Goal: Task Accomplishment & Management: Manage account settings

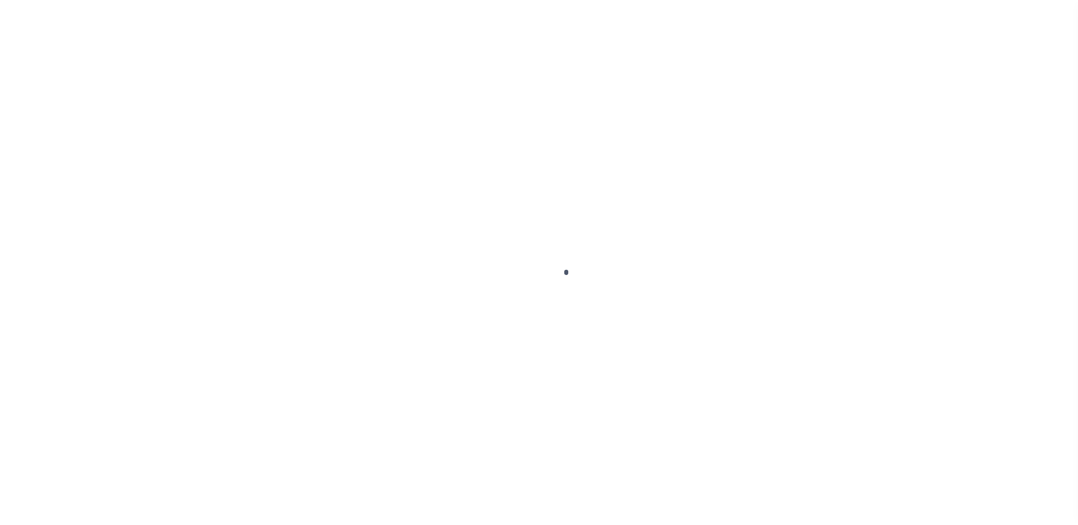
scroll to position [28, 0]
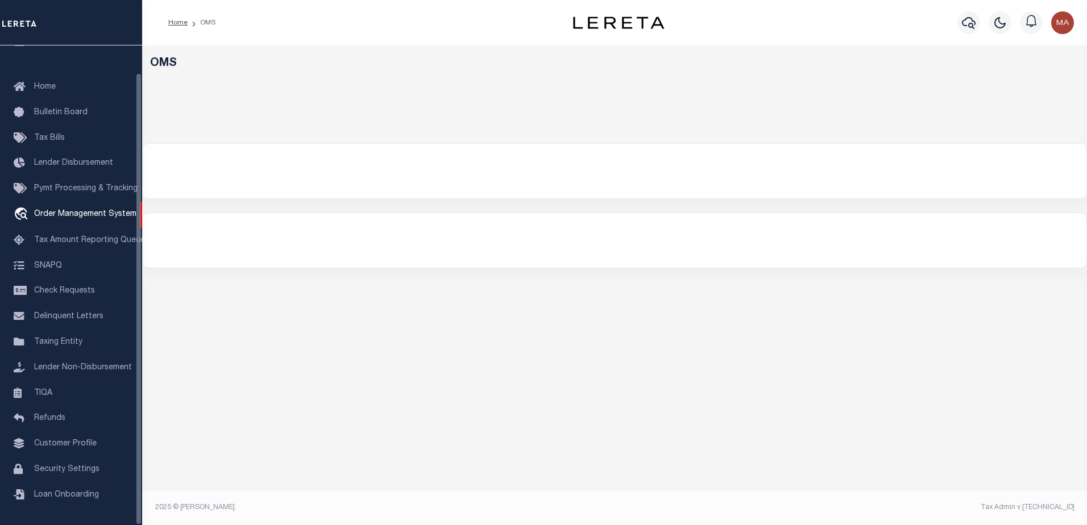
select select "200"
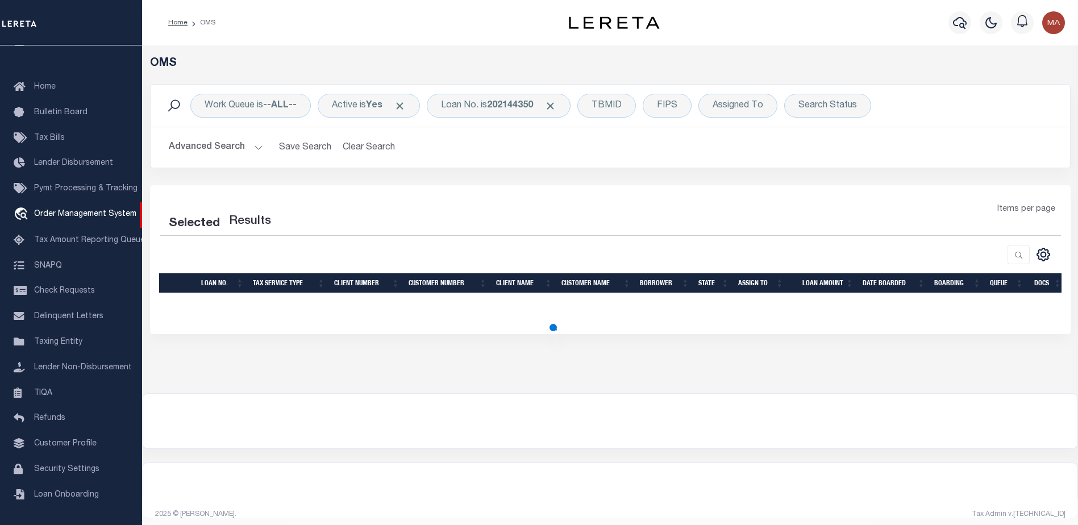
select select "200"
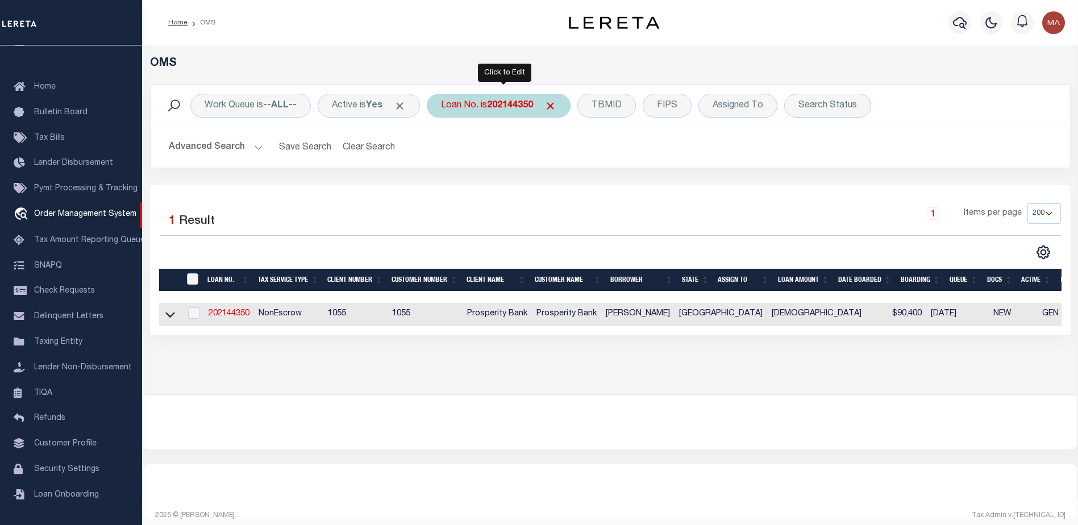
click at [518, 109] on b "202144350" at bounding box center [510, 105] width 46 height 9
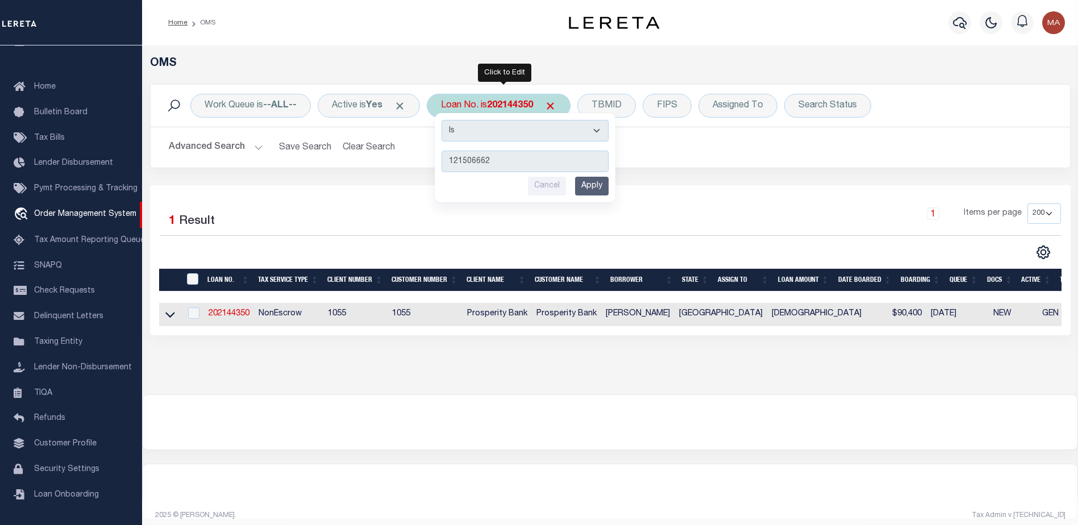
type input "121506662"
click at [609, 186] on input "Apply" at bounding box center [592, 186] width 34 height 19
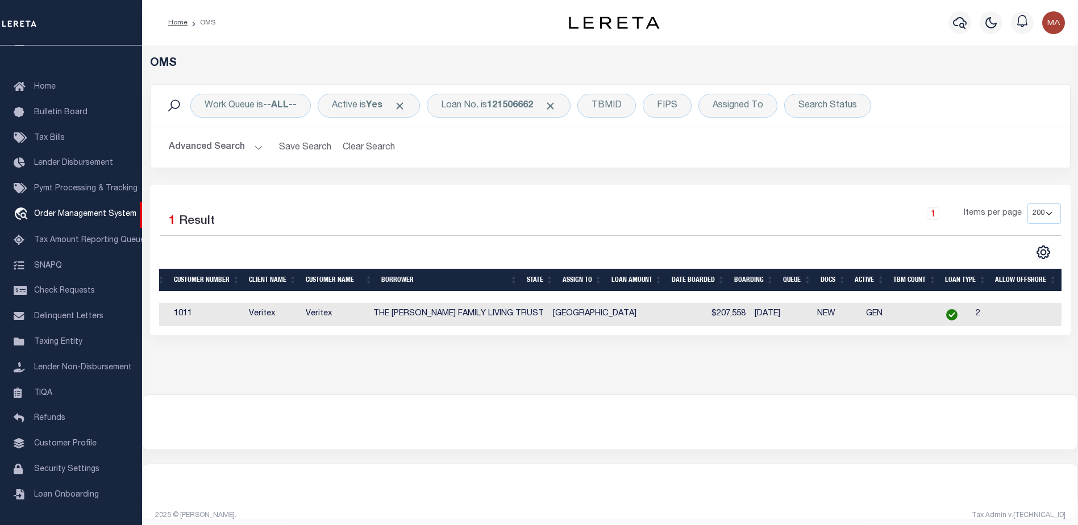
scroll to position [0, 0]
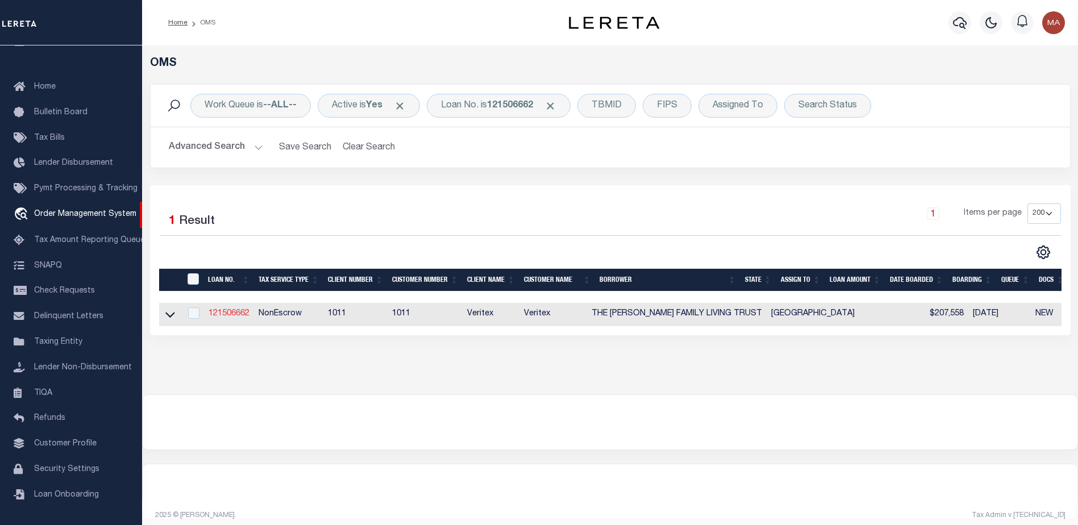
click at [235, 315] on link "121506662" at bounding box center [229, 314] width 41 height 8
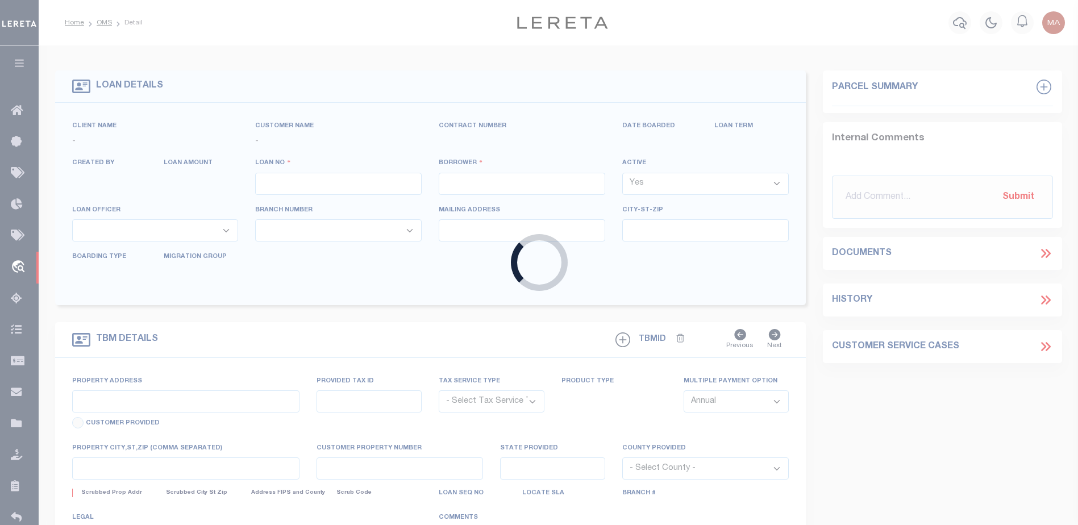
type input "121506662"
type input "THE KERNER FAMILY LIVING TRUST"
select select
select select "100"
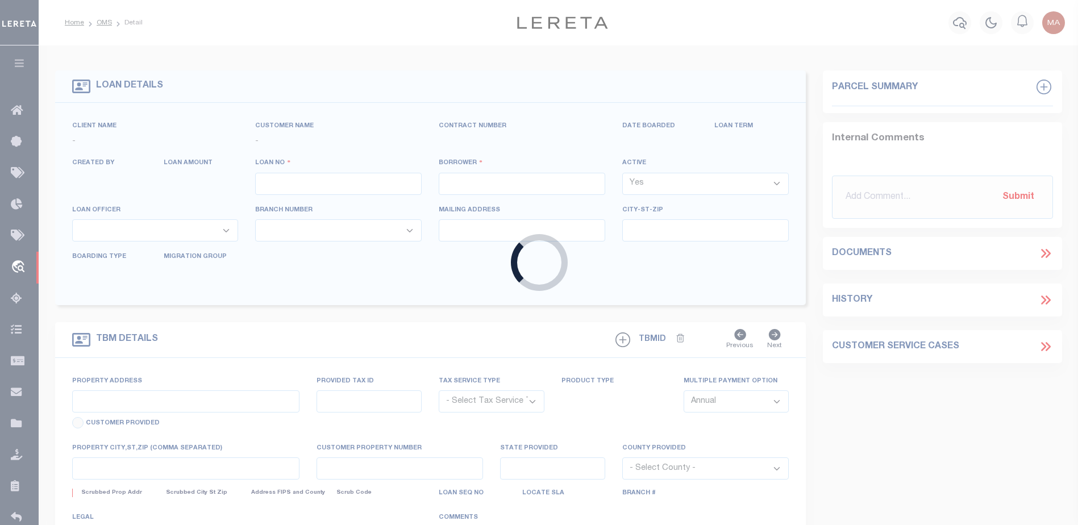
select select "NonEscrow"
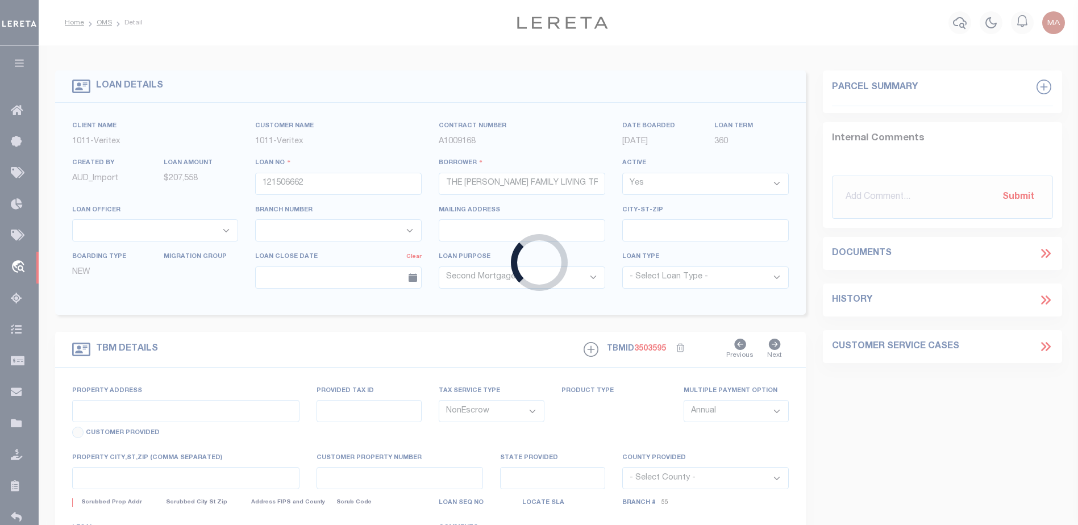
type input "7128 HELSEM BEND"
select select
type input "DALLAS, TX, 75230"
type input "TX"
select select
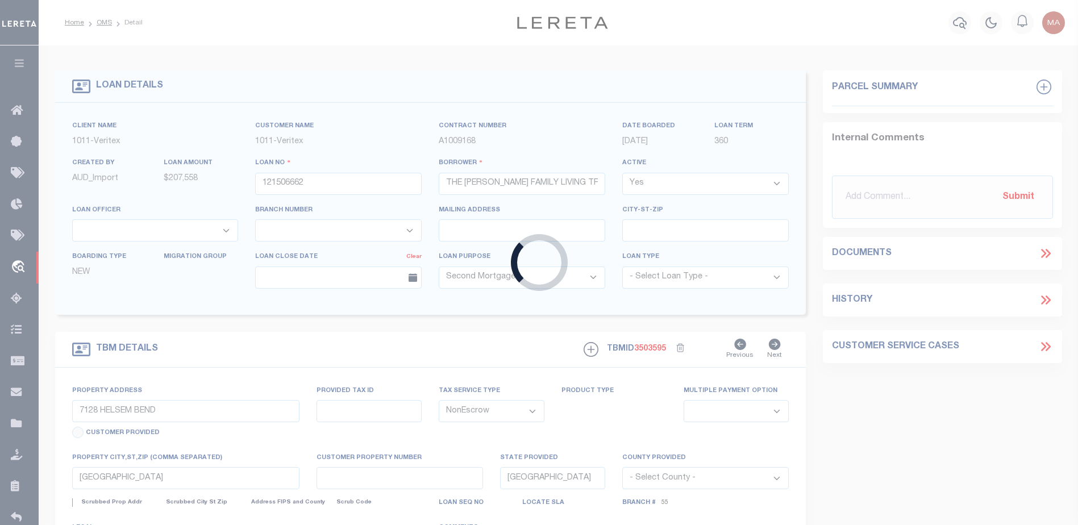
type textarea "SEE EXHIBIT A"
select select "69"
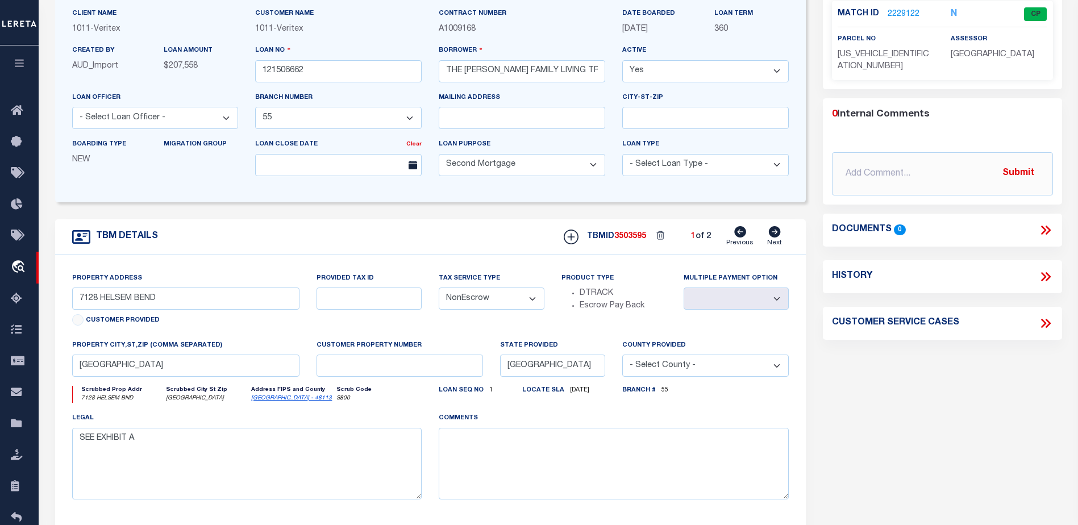
scroll to position [114, 0]
click at [778, 233] on icon at bounding box center [775, 230] width 13 height 11
select select
click at [733, 231] on link "Previous" at bounding box center [740, 236] width 27 height 22
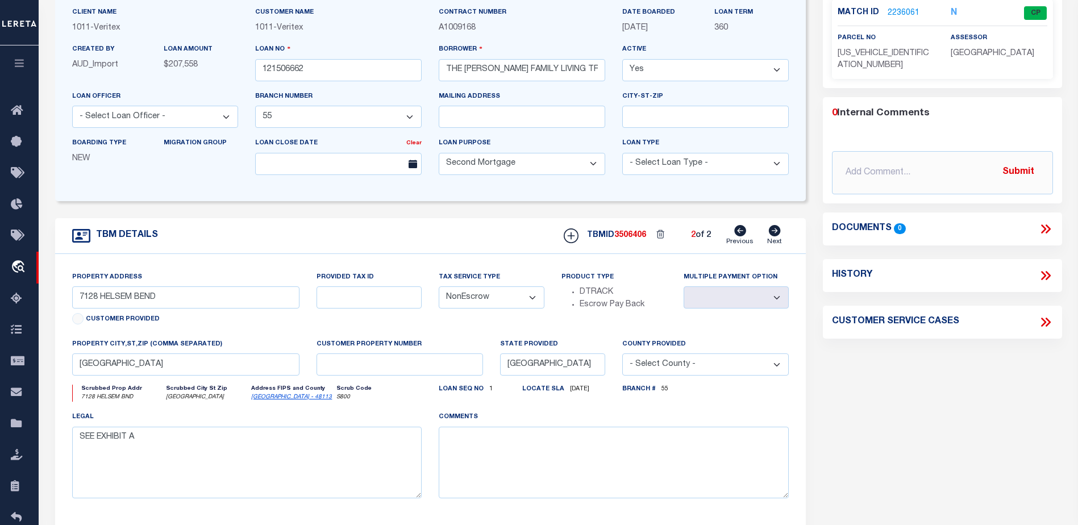
select select
click at [769, 233] on icon at bounding box center [775, 230] width 13 height 11
select select
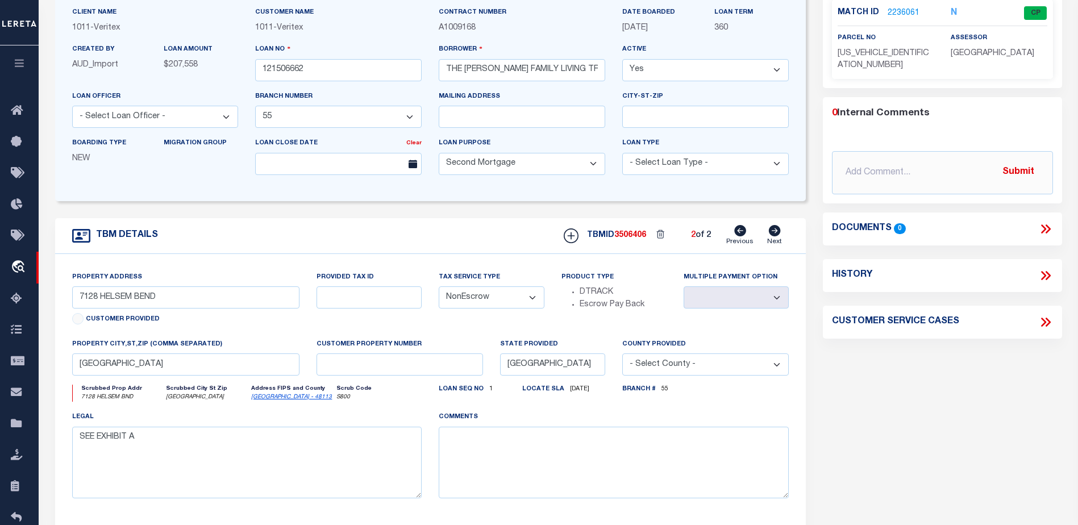
click at [738, 234] on icon at bounding box center [740, 230] width 12 height 11
select select
click at [776, 236] on icon at bounding box center [775, 230] width 12 height 11
select select
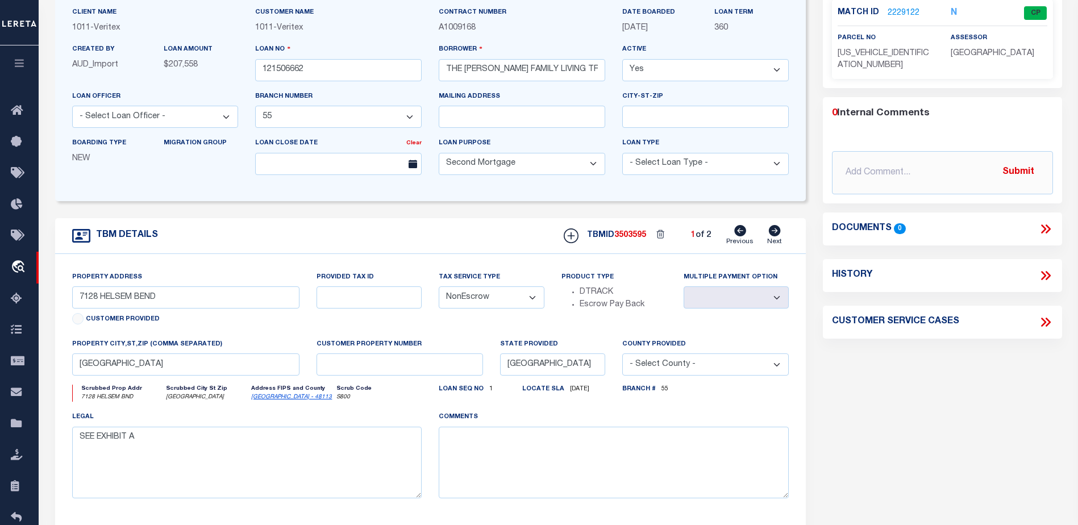
select select
click at [743, 235] on icon at bounding box center [740, 230] width 12 height 11
select select
click at [778, 235] on icon at bounding box center [775, 230] width 12 height 11
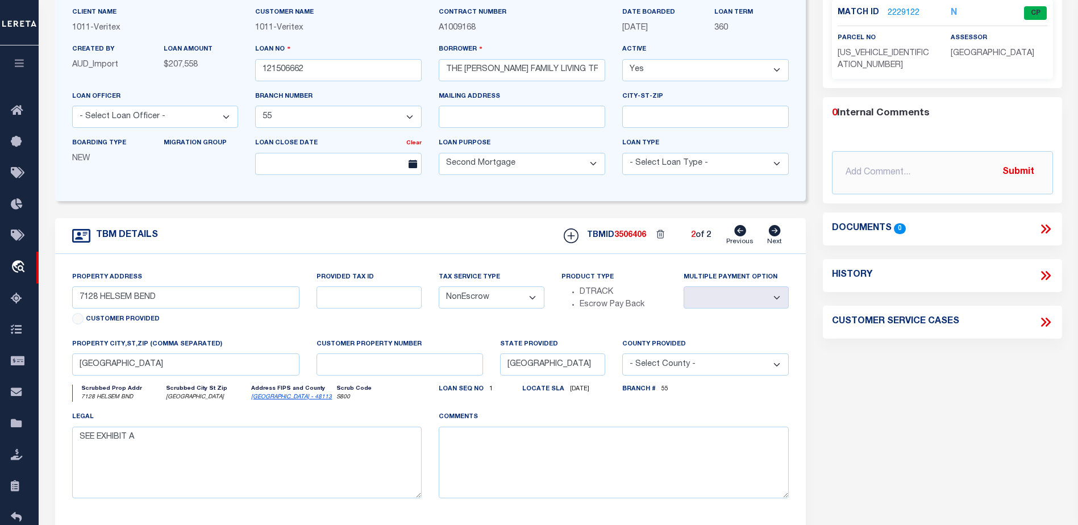
select select
click at [740, 231] on icon at bounding box center [740, 230] width 12 height 11
select select
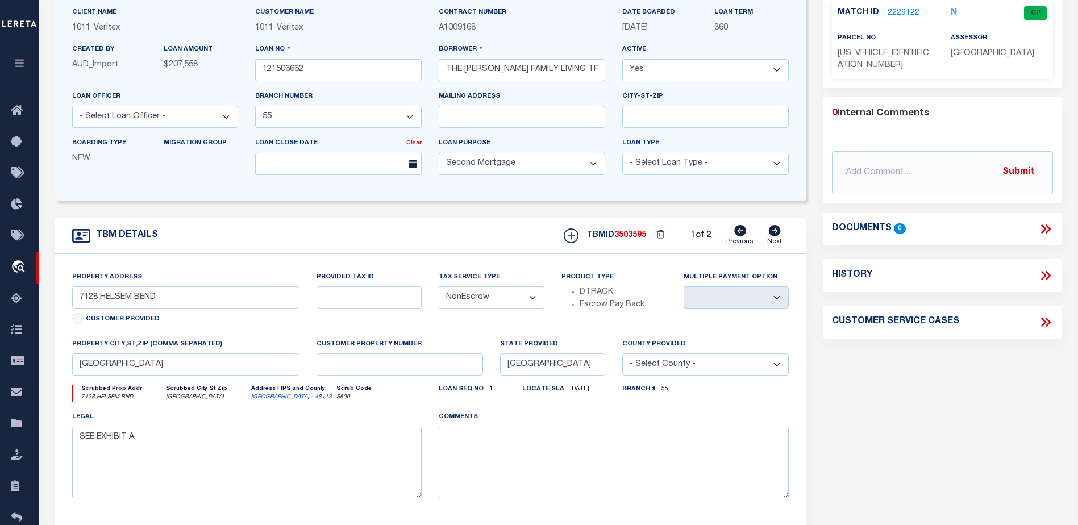
click at [794, 235] on div "TBM DETAILS TBMID 3503595 1 of 2 Next" at bounding box center [431, 236] width 752 height 36
click at [778, 236] on icon at bounding box center [775, 230] width 12 height 11
select select
click at [733, 233] on link "Previous" at bounding box center [740, 236] width 27 height 22
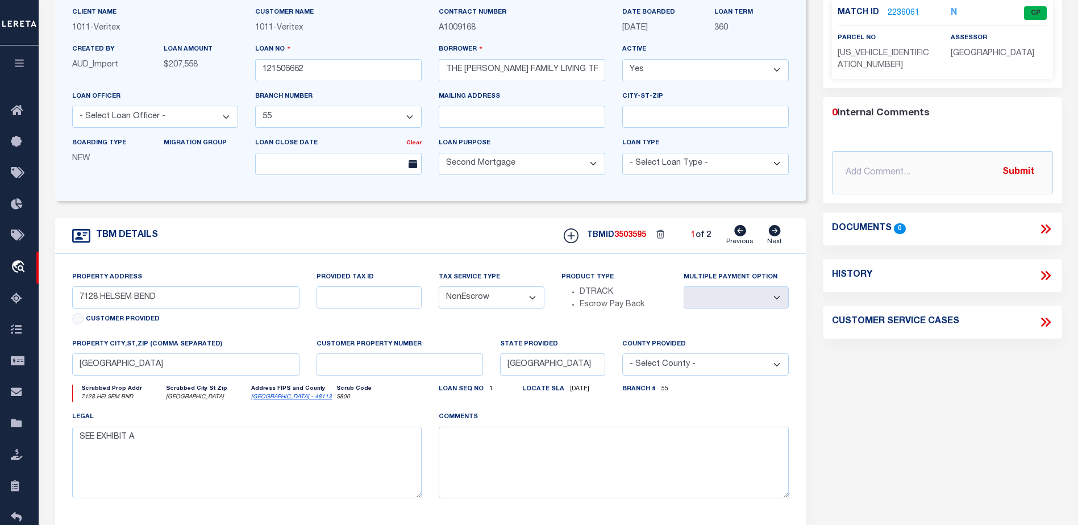
select select
click at [773, 230] on icon at bounding box center [775, 230] width 12 height 11
select select
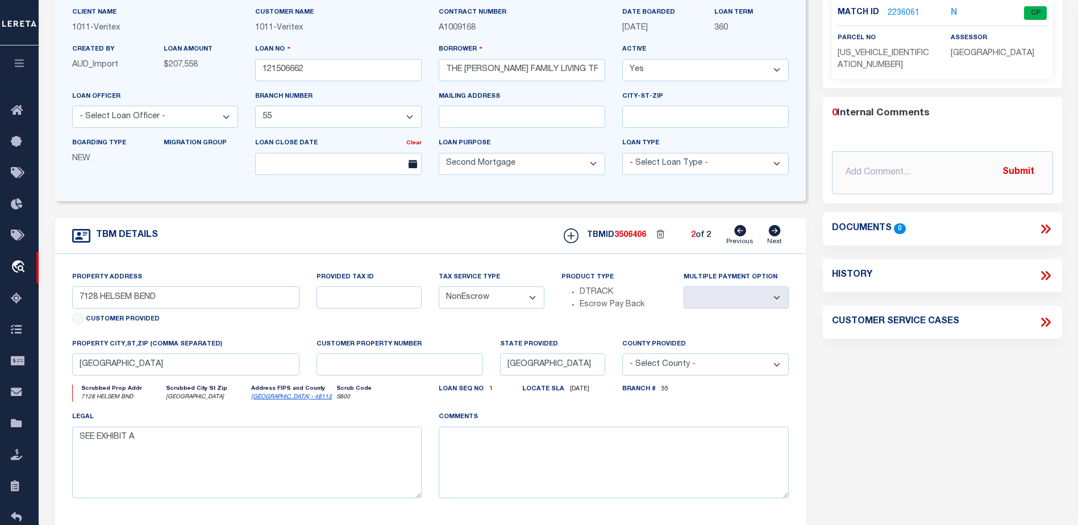
click at [740, 229] on icon at bounding box center [740, 230] width 12 height 11
select select
click at [776, 233] on icon at bounding box center [775, 230] width 12 height 11
select select
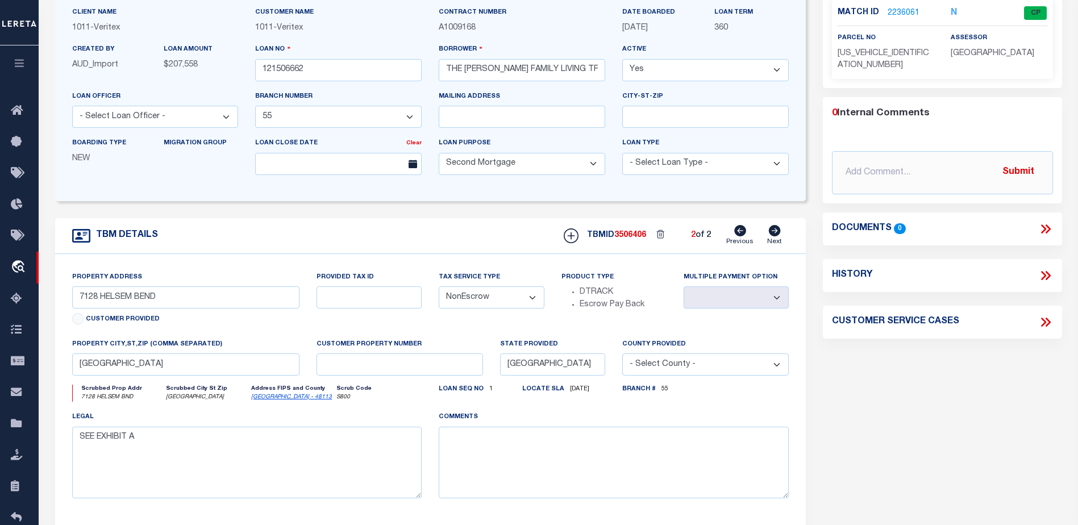
select select
click at [739, 230] on icon at bounding box center [740, 230] width 12 height 11
select select
click at [775, 234] on icon at bounding box center [775, 230] width 12 height 11
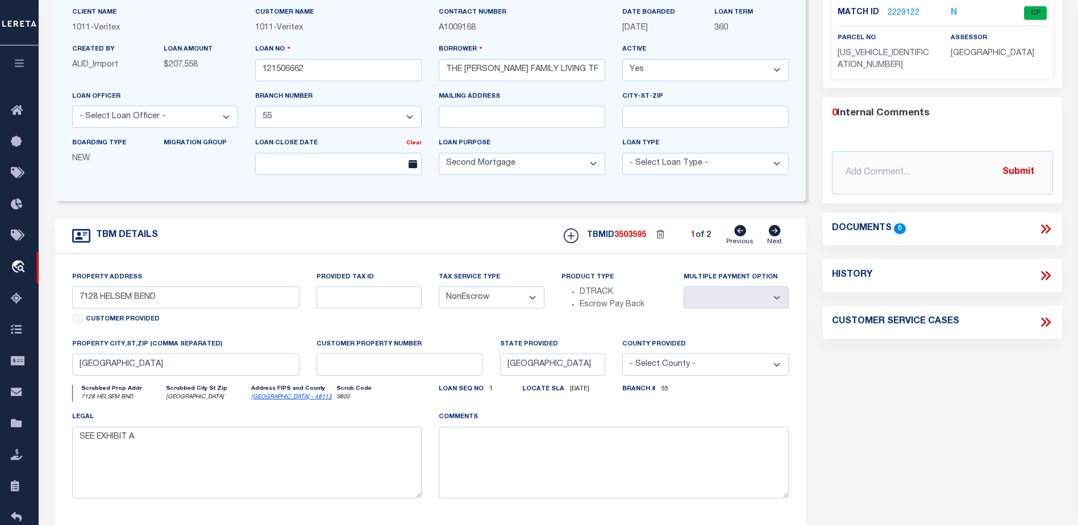
select select
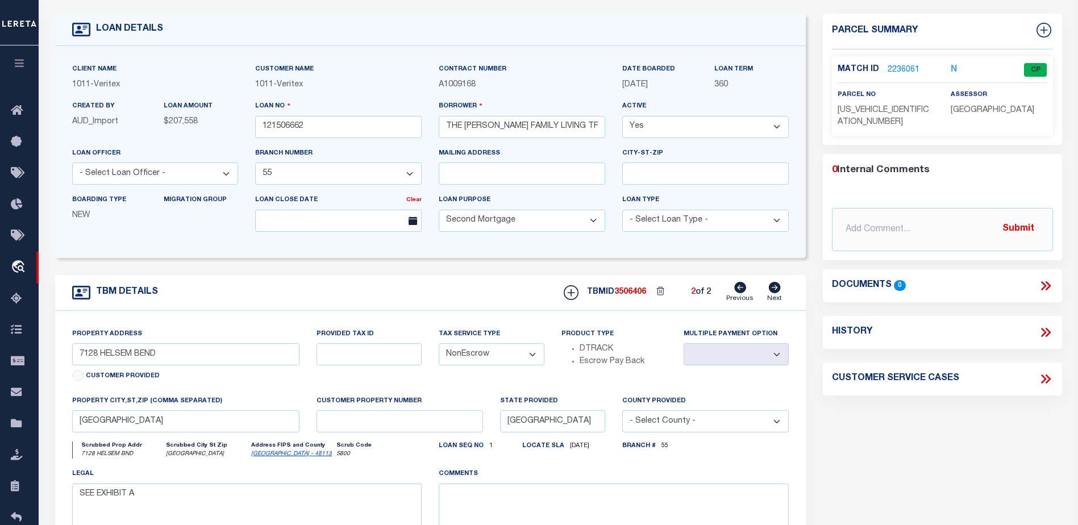
click at [738, 290] on icon at bounding box center [740, 287] width 12 height 11
select select
click at [778, 289] on icon at bounding box center [775, 287] width 12 height 11
select select
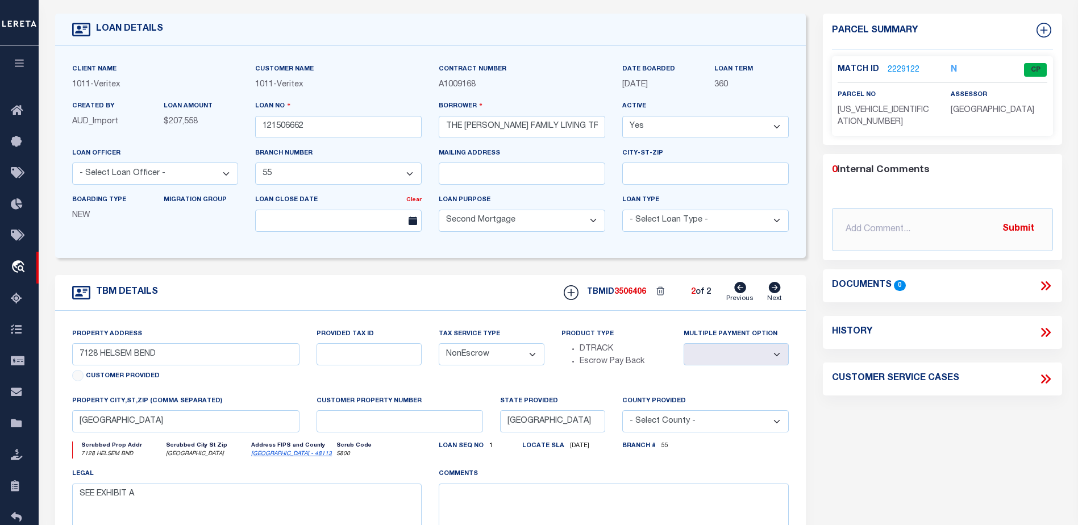
select select
click at [740, 285] on icon at bounding box center [740, 287] width 12 height 11
select select
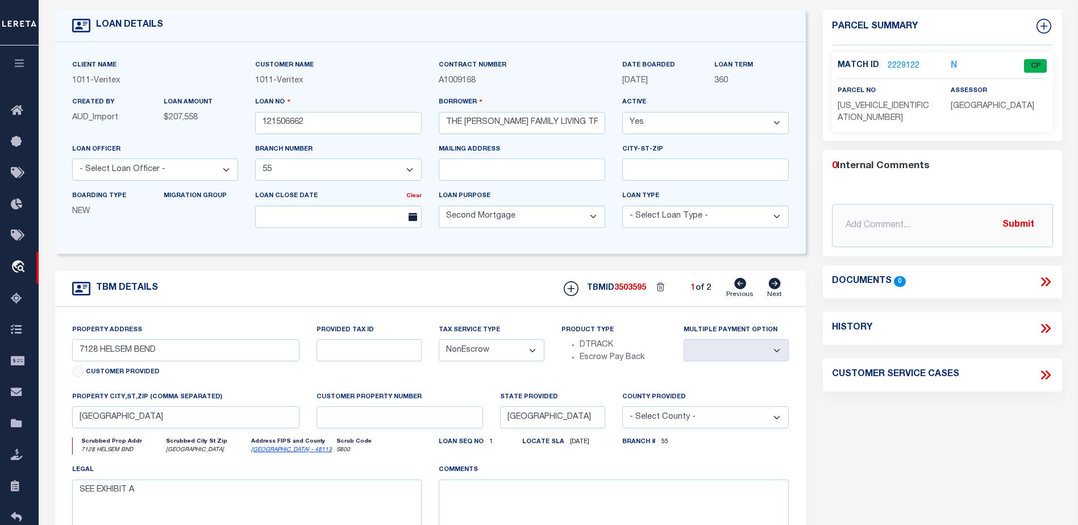
scroll to position [0, 0]
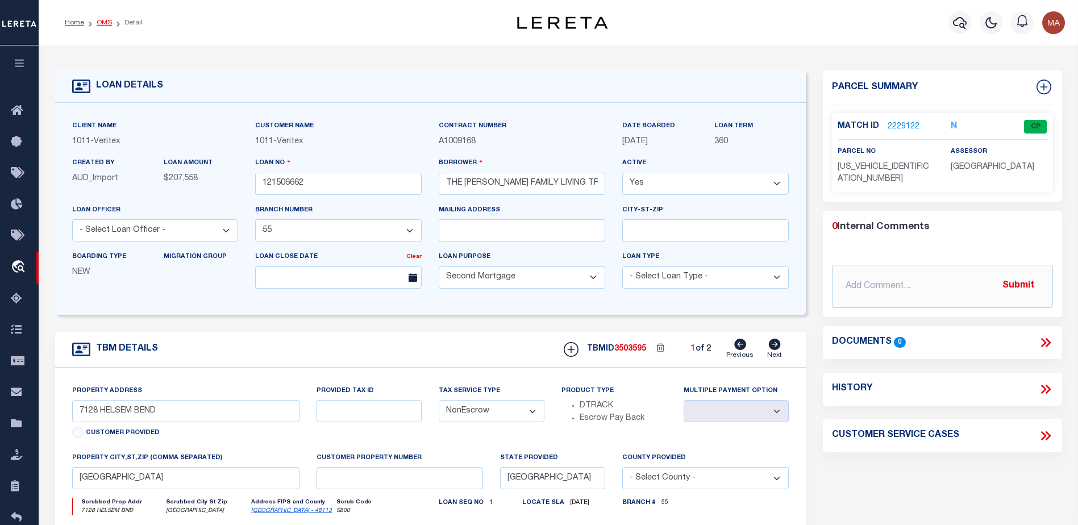
click at [103, 22] on link "OMS" at bounding box center [104, 22] width 15 height 7
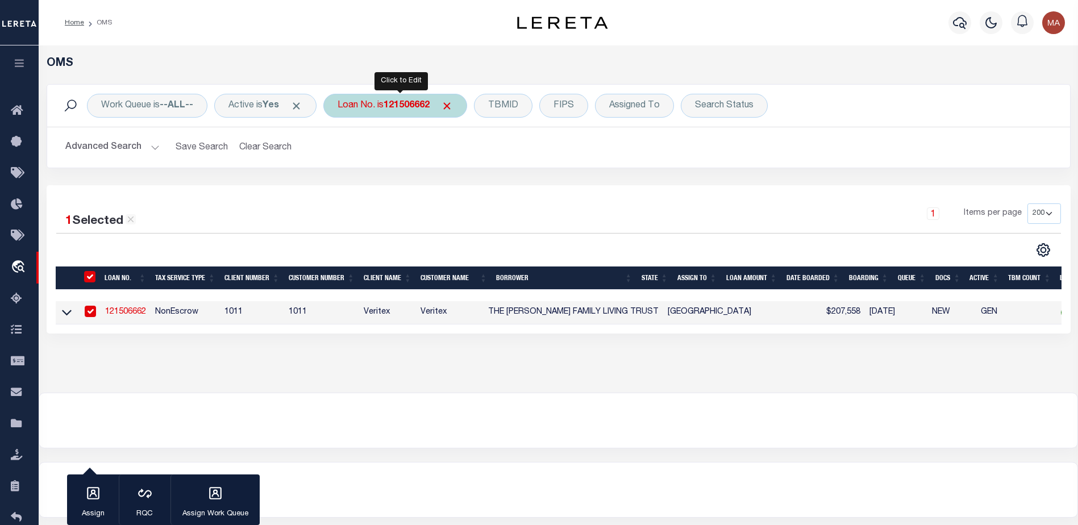
click at [400, 110] on b "121506662" at bounding box center [407, 105] width 46 height 9
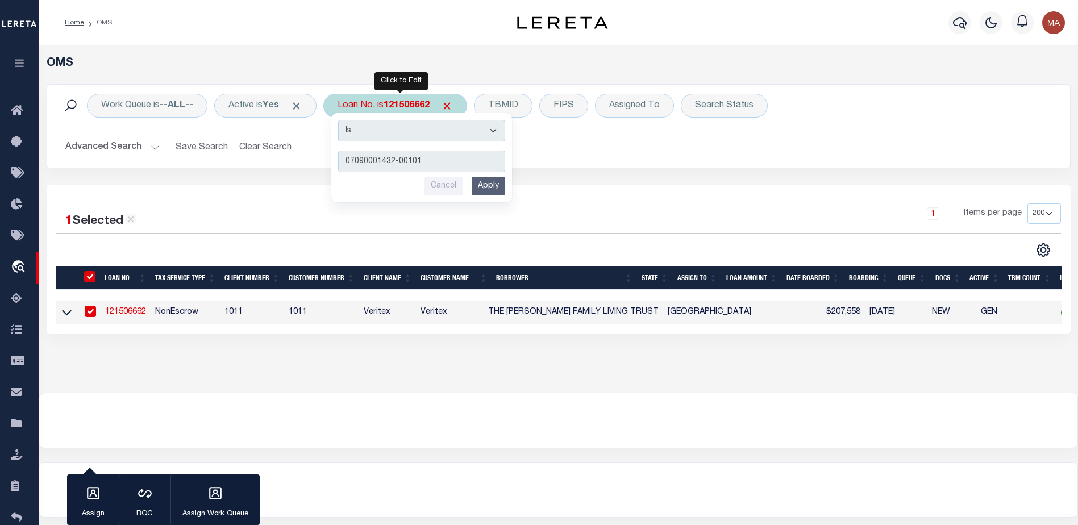
type input "07090001432-00101"
click at [494, 184] on input "Apply" at bounding box center [489, 186] width 34 height 19
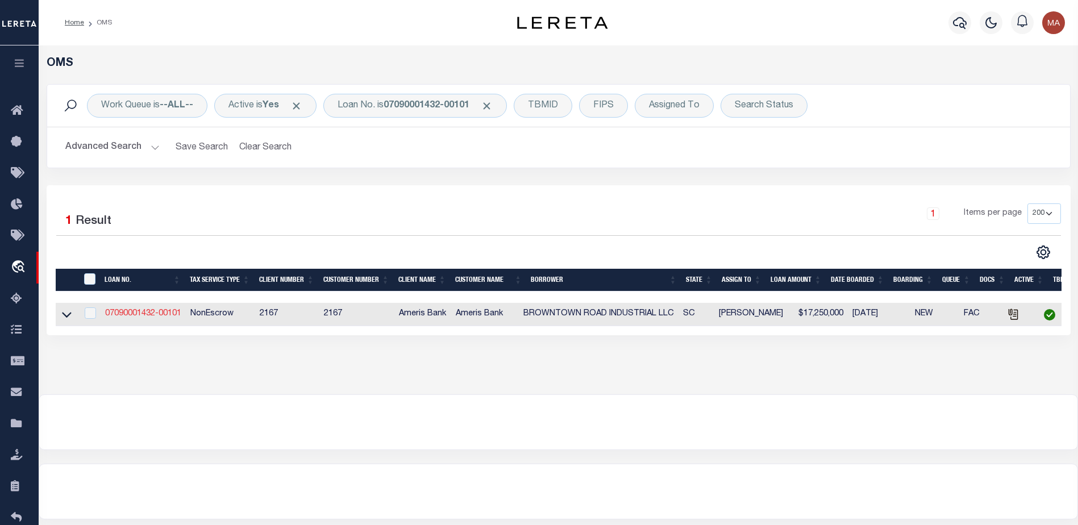
click at [145, 314] on link "07090001432-00101" at bounding box center [143, 314] width 76 height 8
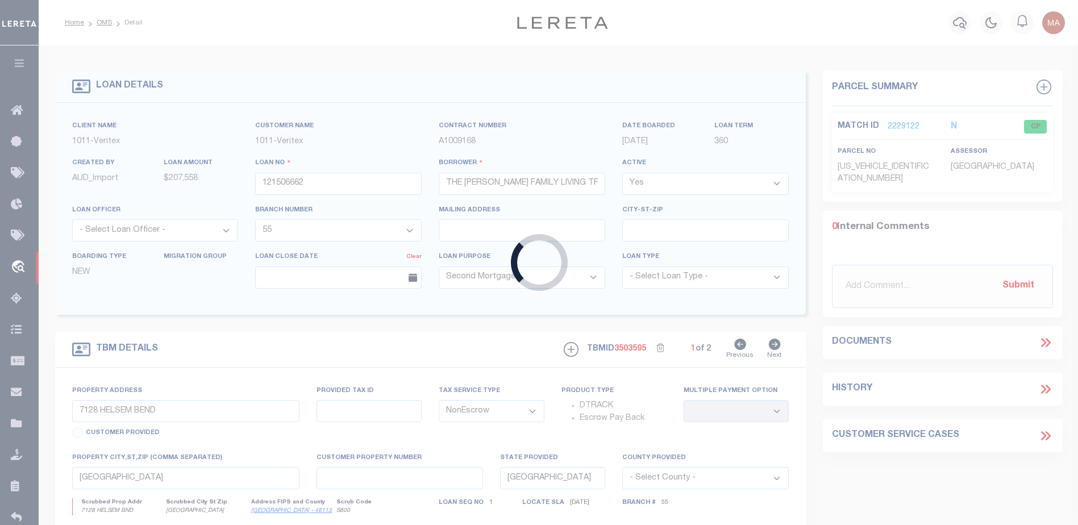
type input "07090001432-00101"
type input "BROWNTOWN ROAD INDUSTRIAL LLC"
select select
type input "4760 RICHMOND RD STE 200"
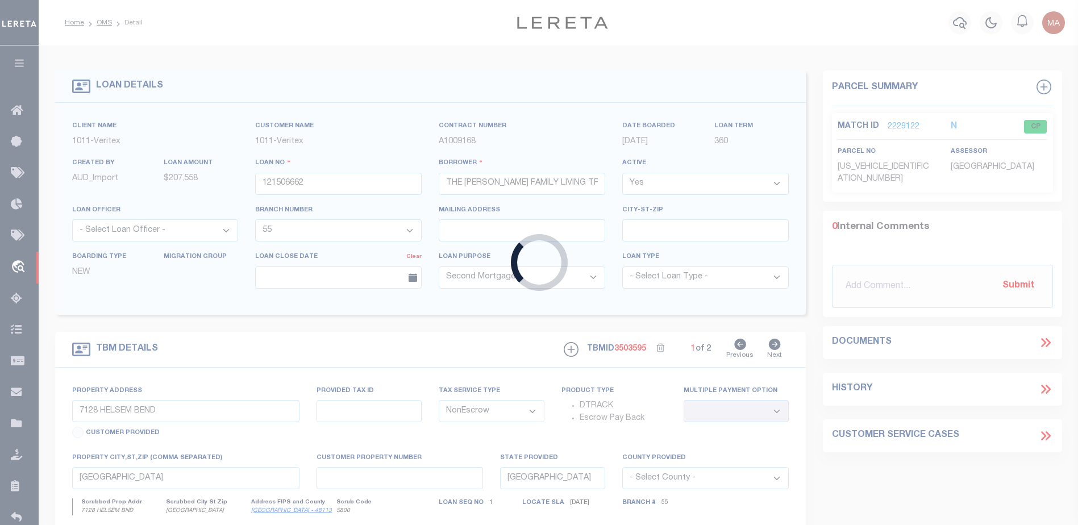
type input "CLEVELAND OH 44128-5979"
type input "05/01/2025"
select select
select select "20"
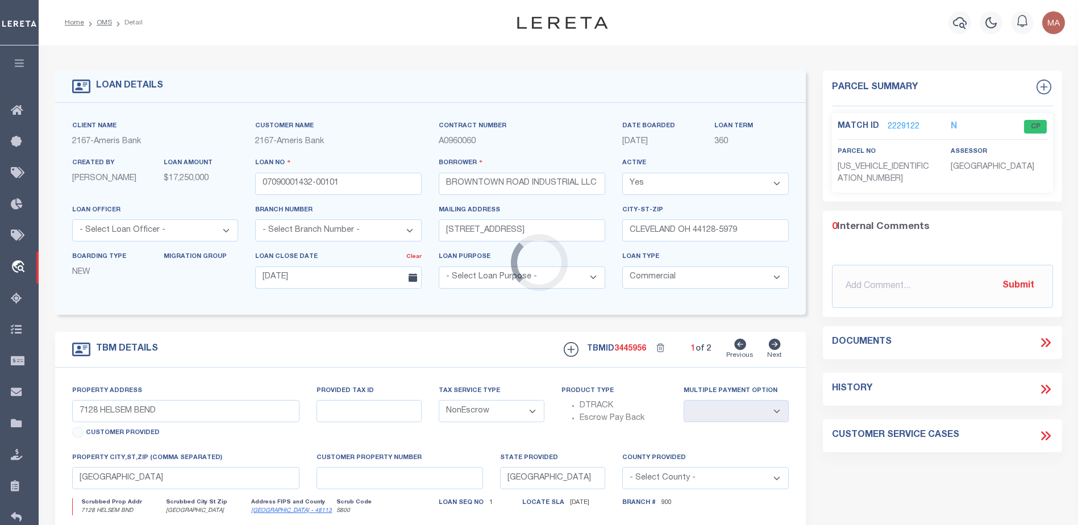
type input "227 BROWNTOWN RD"
select select
type input "BISHOPVILLE SC 29010-7015"
type input "0290000-296-000"
type input "SC"
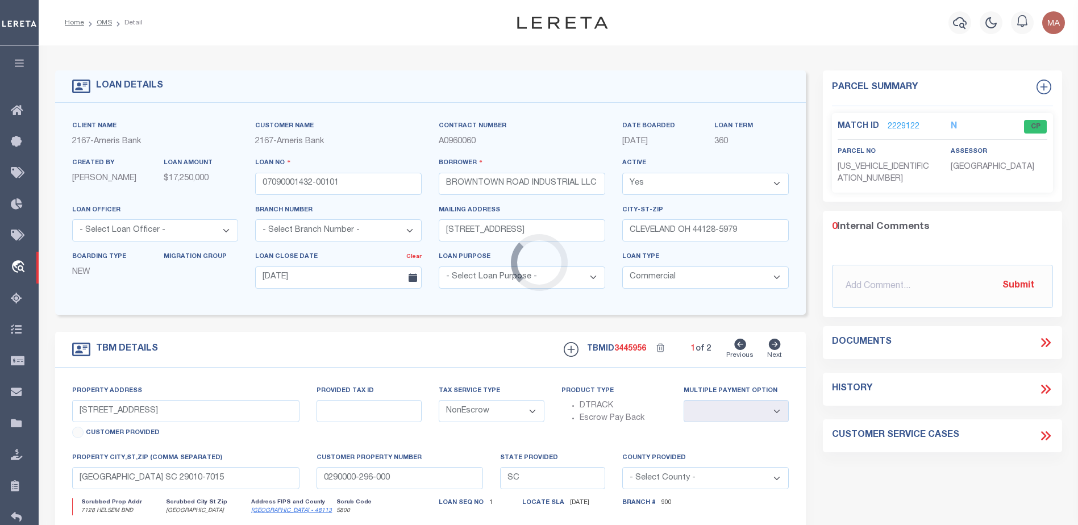
select select
type textarea "SEE EXHIBIT A"
select select "22498"
select select "25605"
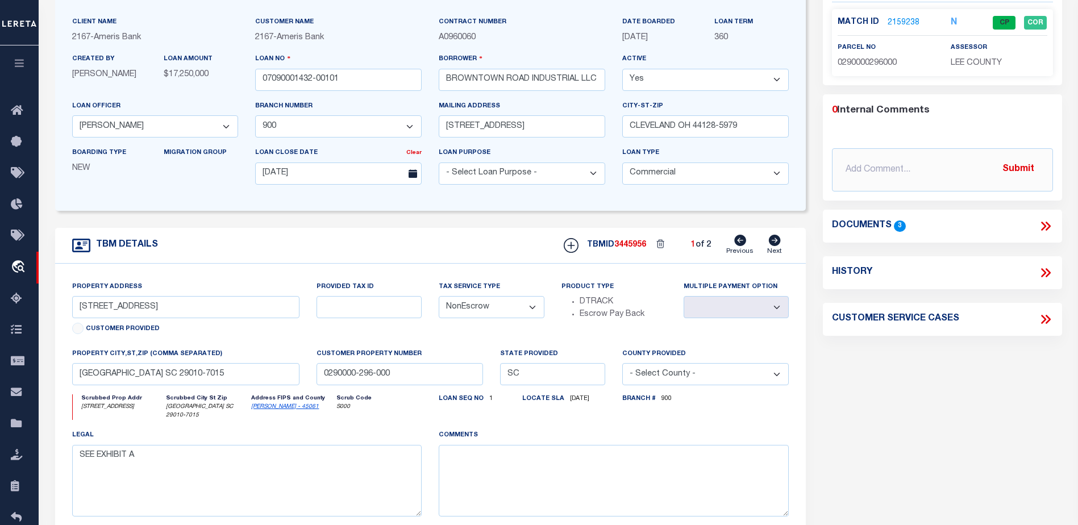
scroll to position [114, 0]
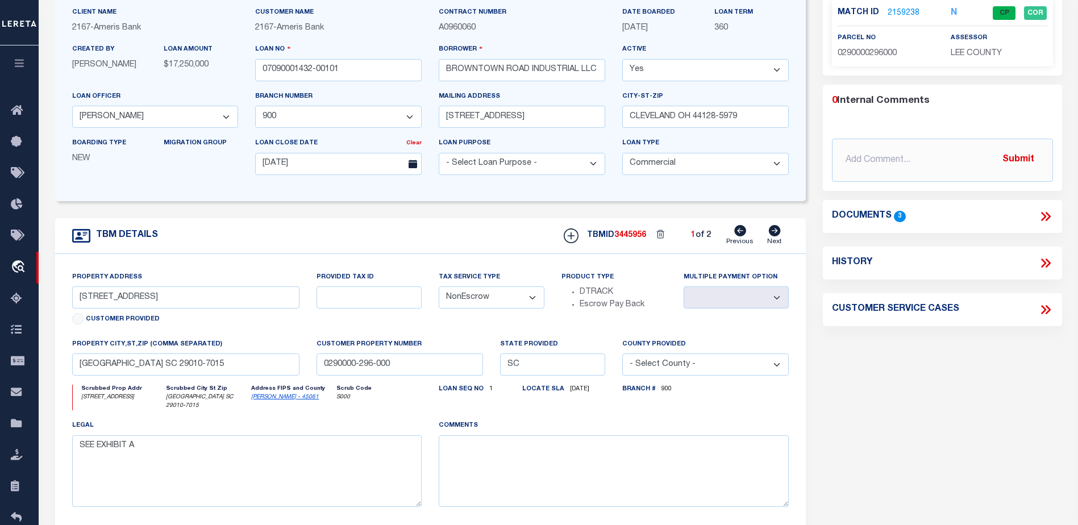
click at [776, 232] on icon at bounding box center [775, 230] width 12 height 11
select select
type input "029-00-00-392-000"
click at [740, 233] on icon at bounding box center [740, 230] width 12 height 11
select select
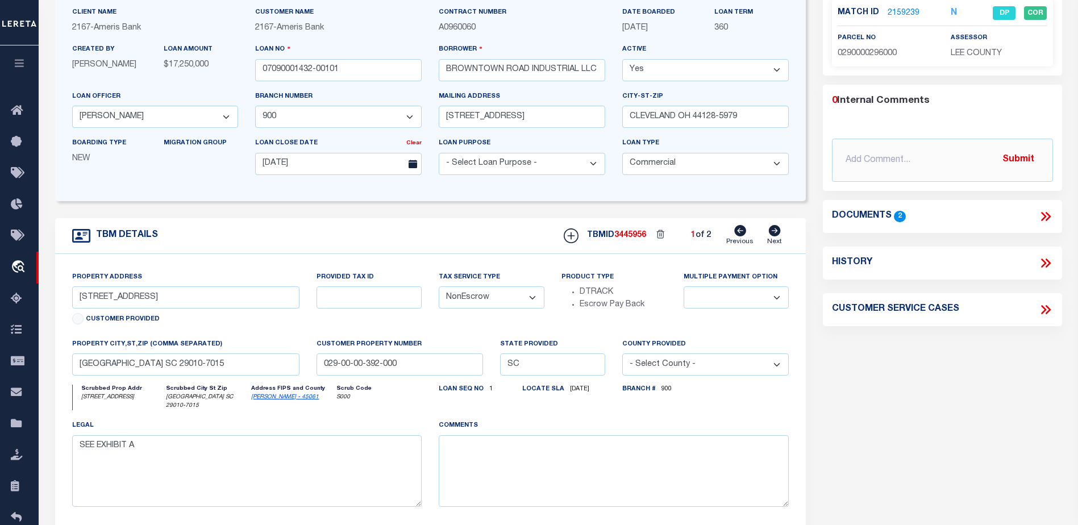
type input "0290000-296-000"
select select
click at [774, 234] on icon at bounding box center [775, 230] width 12 height 11
select select
type input "029-00-00-392-000"
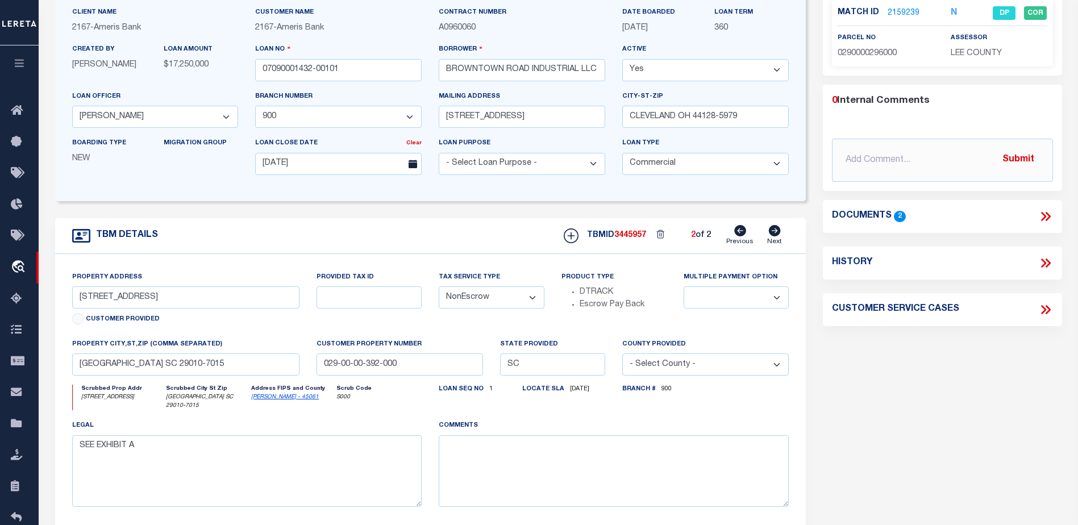
click at [742, 234] on icon at bounding box center [740, 230] width 12 height 11
select select
type input "0290000-296-000"
select select
click at [771, 235] on icon at bounding box center [775, 230] width 12 height 11
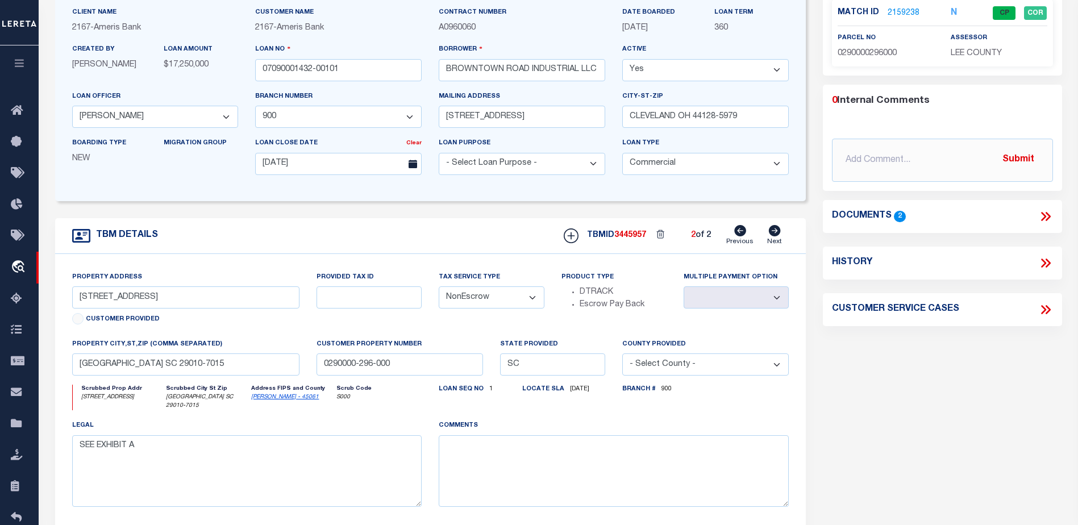
select select
type input "029-00-00-392-000"
click at [739, 236] on icon at bounding box center [740, 230] width 12 height 11
select select
type input "0290000-296-000"
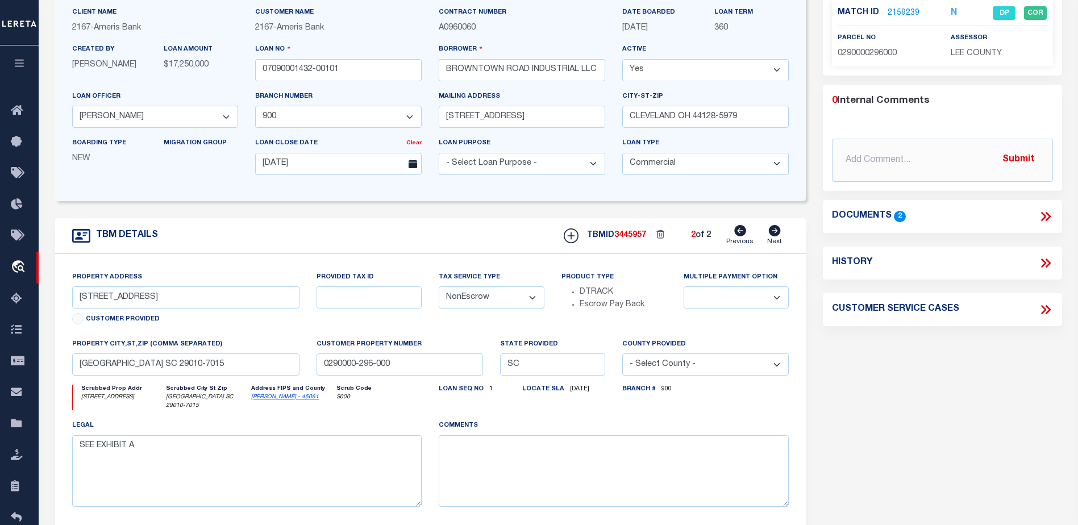
select select
click at [779, 235] on icon at bounding box center [775, 230] width 12 height 11
select select
type input "029-00-00-392-000"
click at [744, 235] on icon at bounding box center [740, 230] width 12 height 11
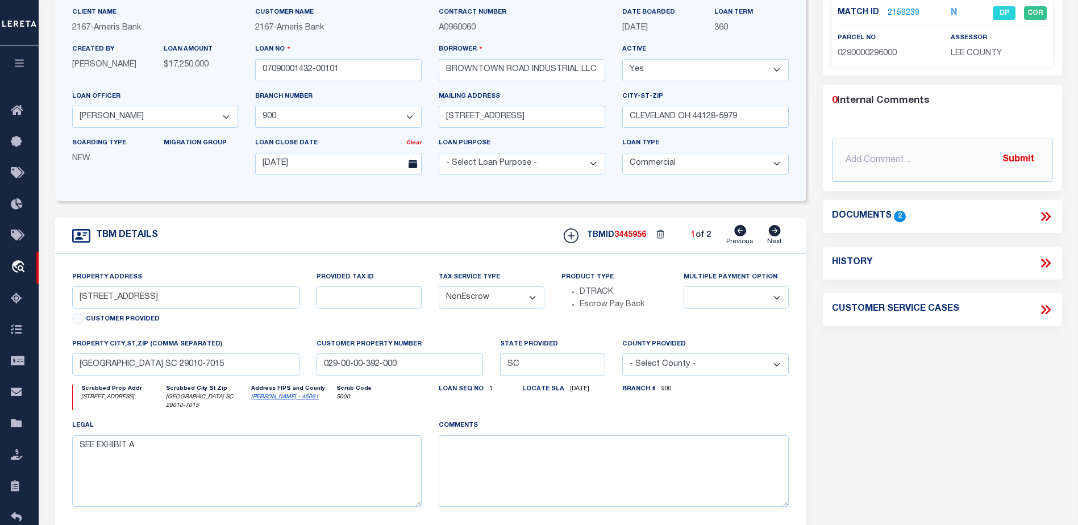
select select
type input "0290000-296-000"
select select
click at [774, 236] on icon at bounding box center [775, 230] width 12 height 11
select select
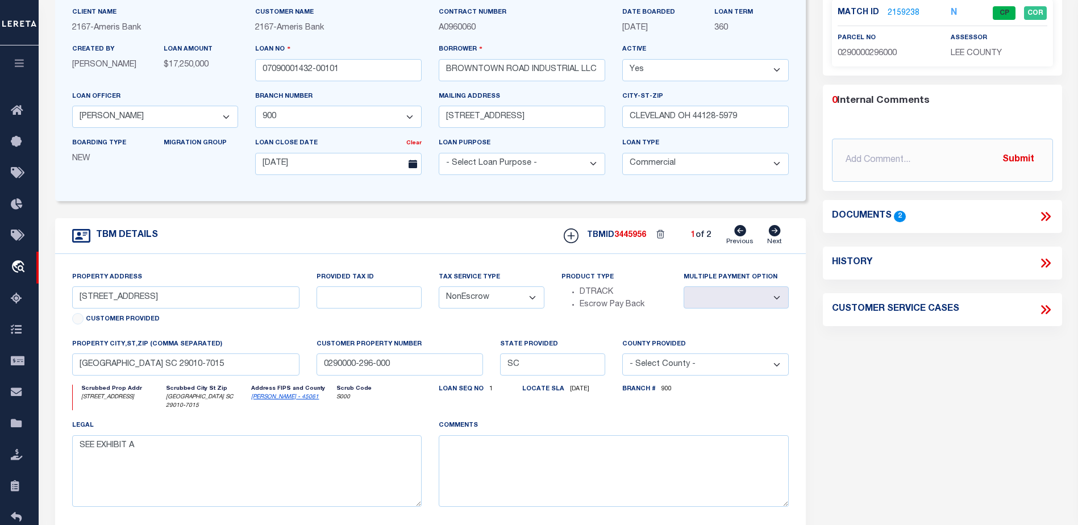
type input "029-00-00-392-000"
click at [740, 234] on icon at bounding box center [740, 230] width 12 height 11
select select
type input "0290000-296-000"
select select
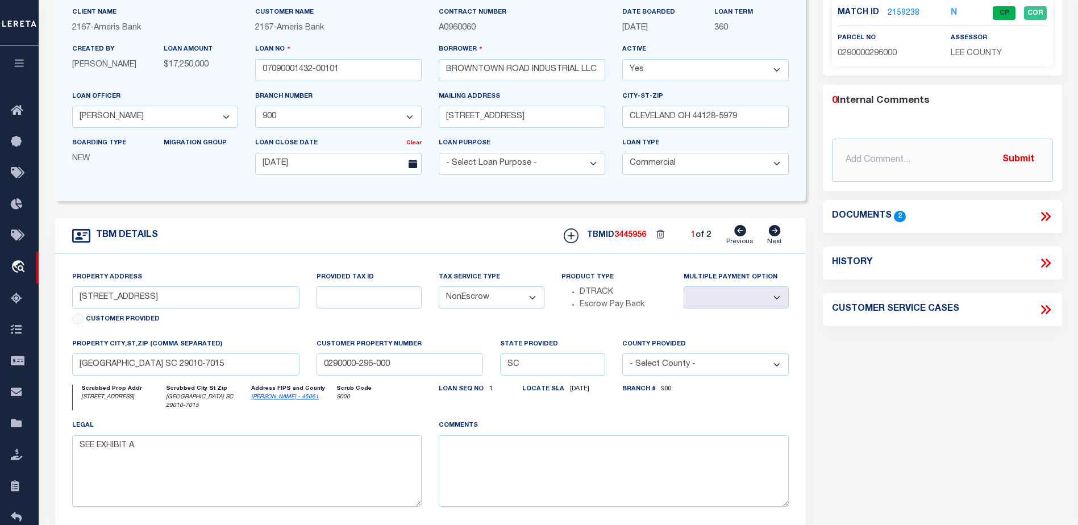
click at [773, 234] on icon at bounding box center [775, 230] width 12 height 11
select select
type input "029-00-00-392-000"
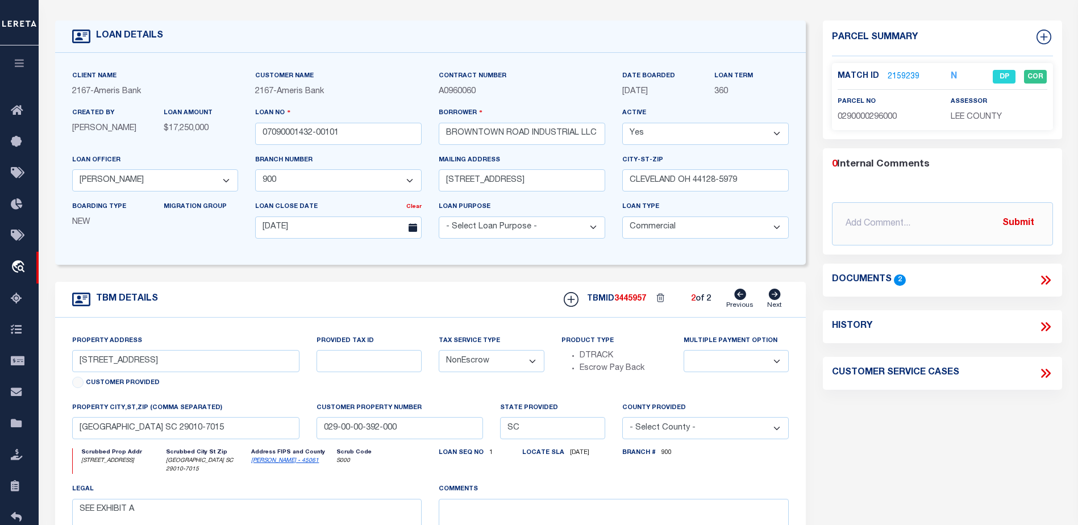
scroll to position [0, 0]
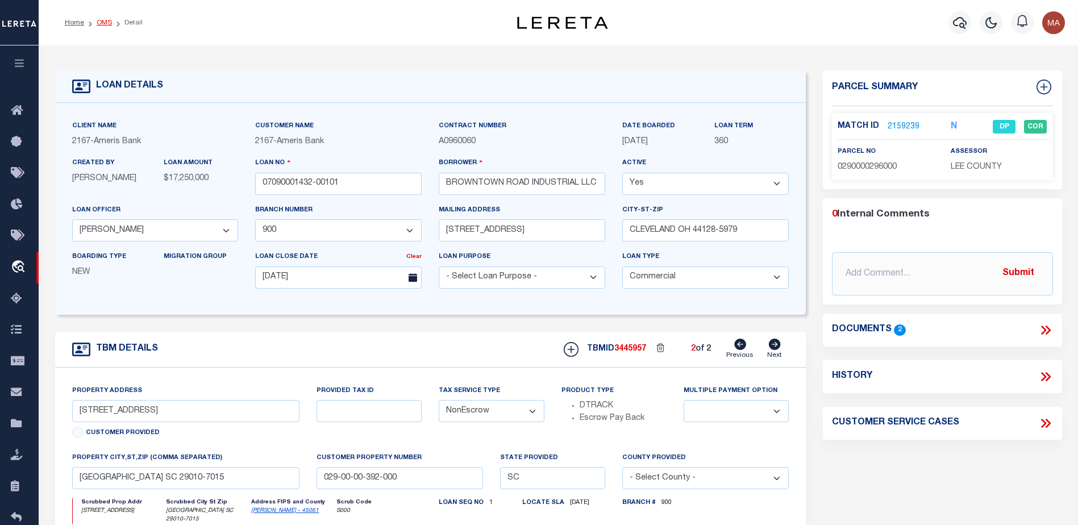
click at [103, 21] on link "OMS" at bounding box center [104, 22] width 15 height 7
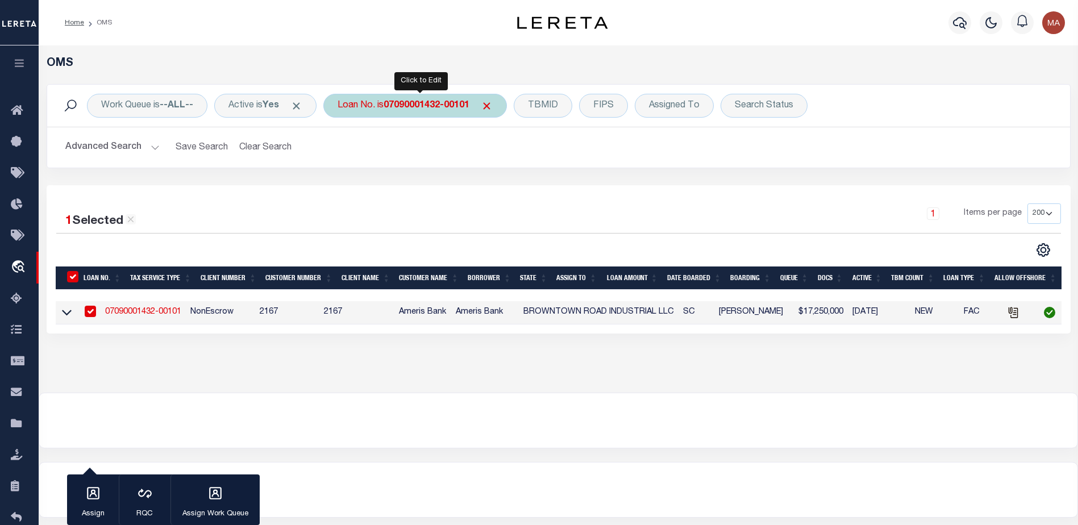
click at [417, 109] on b "07090001432-00101" at bounding box center [427, 105] width 86 height 9
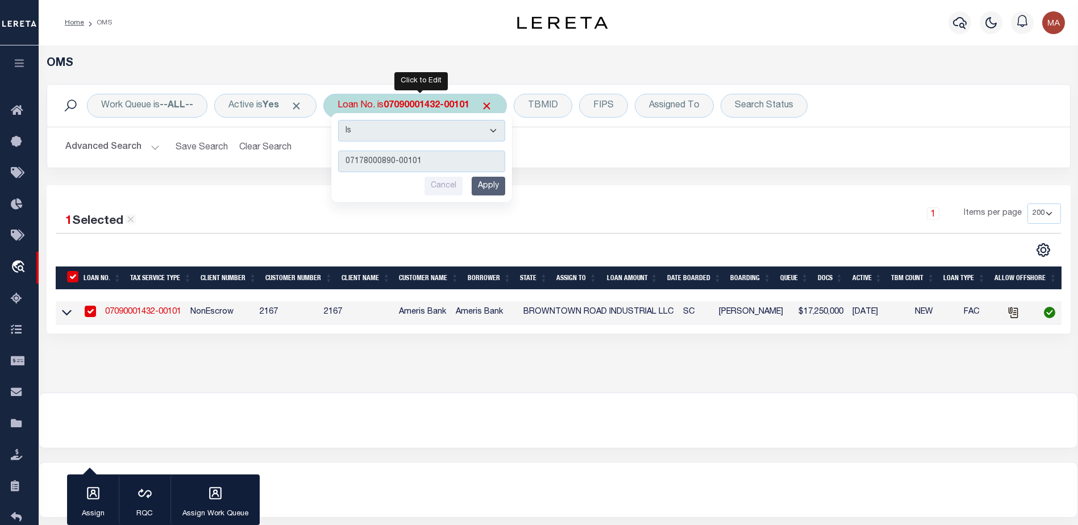
type input "07178000890-00101"
click at [496, 181] on input "Apply" at bounding box center [489, 186] width 34 height 19
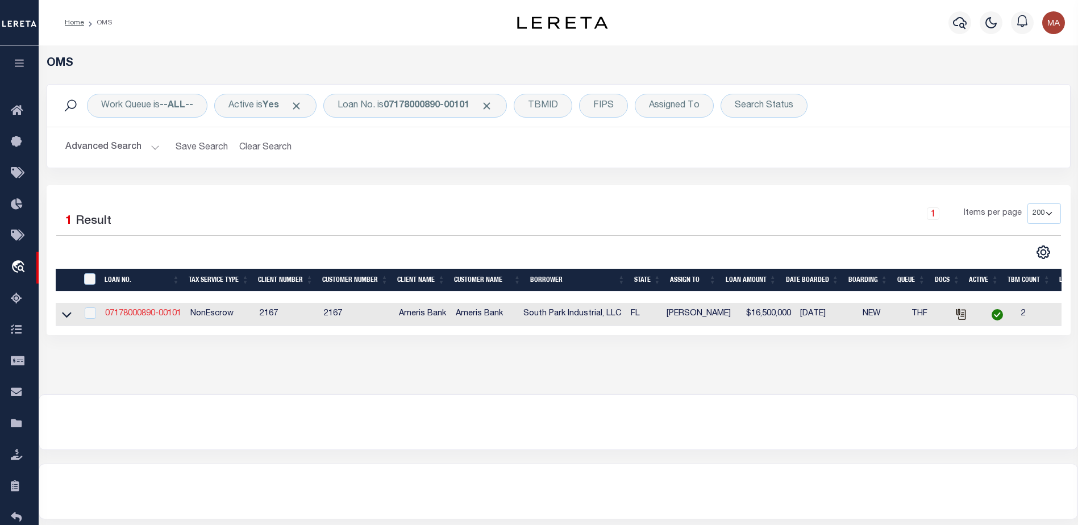
click at [167, 316] on link "07178000890-00101" at bounding box center [143, 314] width 76 height 8
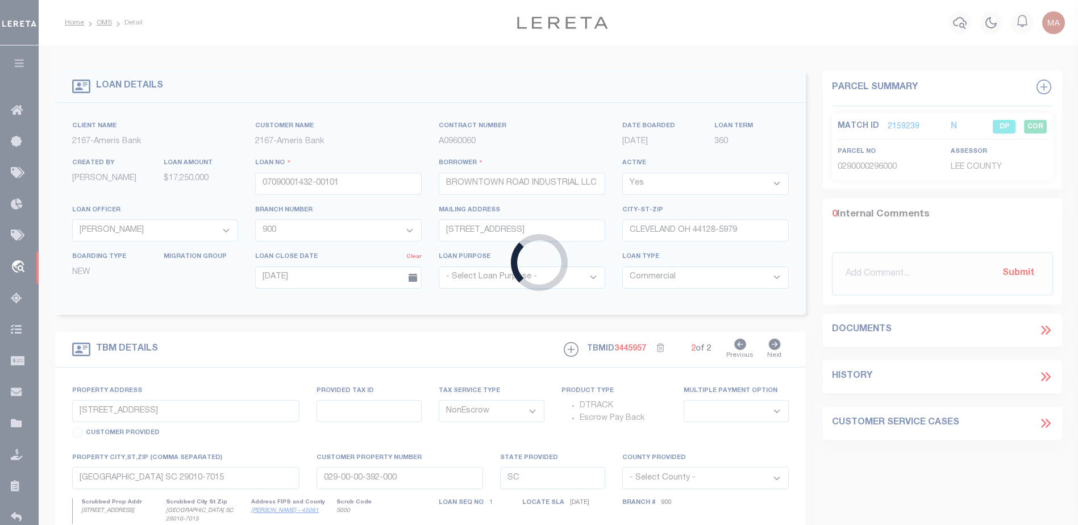
type input "07178000890-00101"
type input "South Park Industrial, LLC"
select select "11731"
select select "4978"
select select "10"
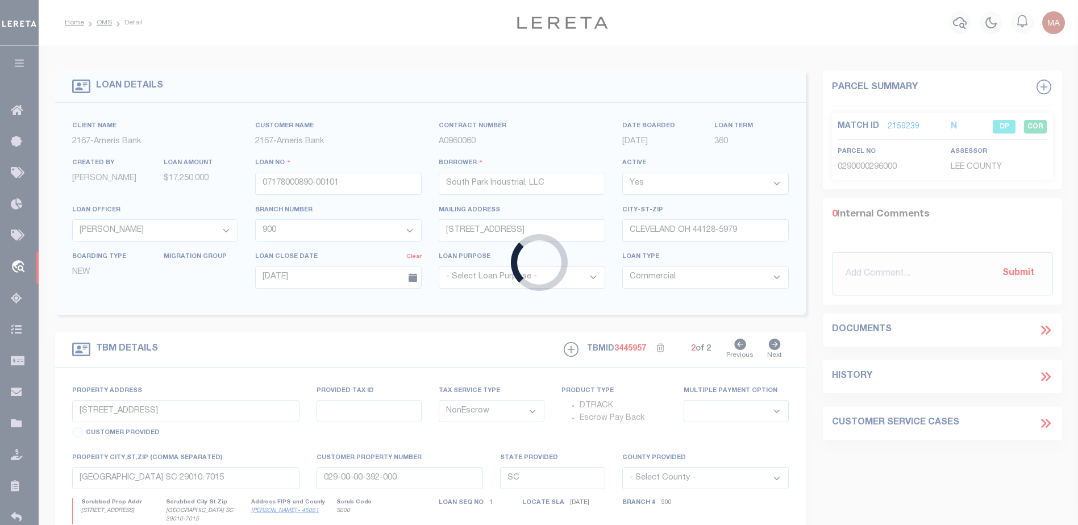
select select
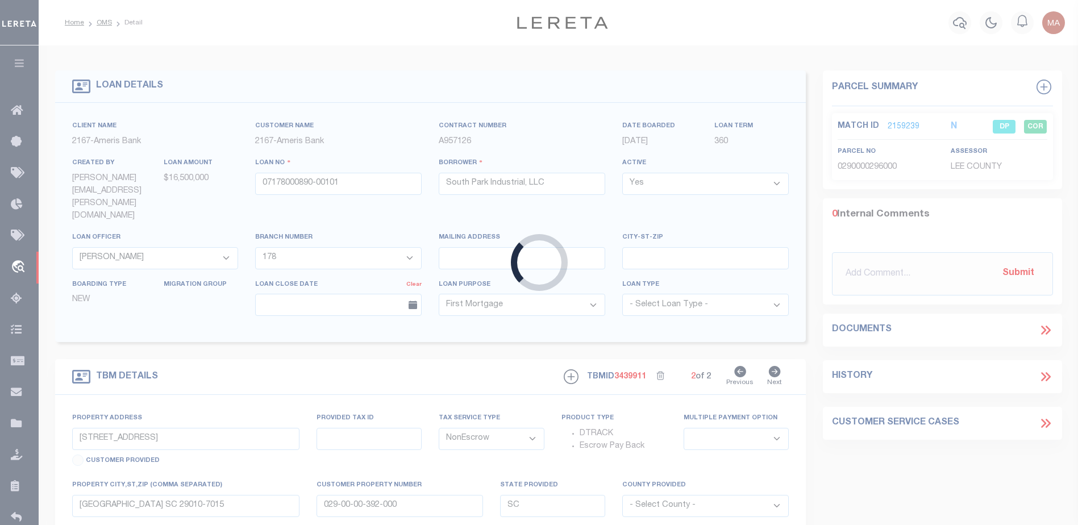
type input "8600 Commodity Circle"
type input "32-23-29-8173-00-001"
select select
type input "Orlando FL 32819"
type input "Commercial - South Florida"
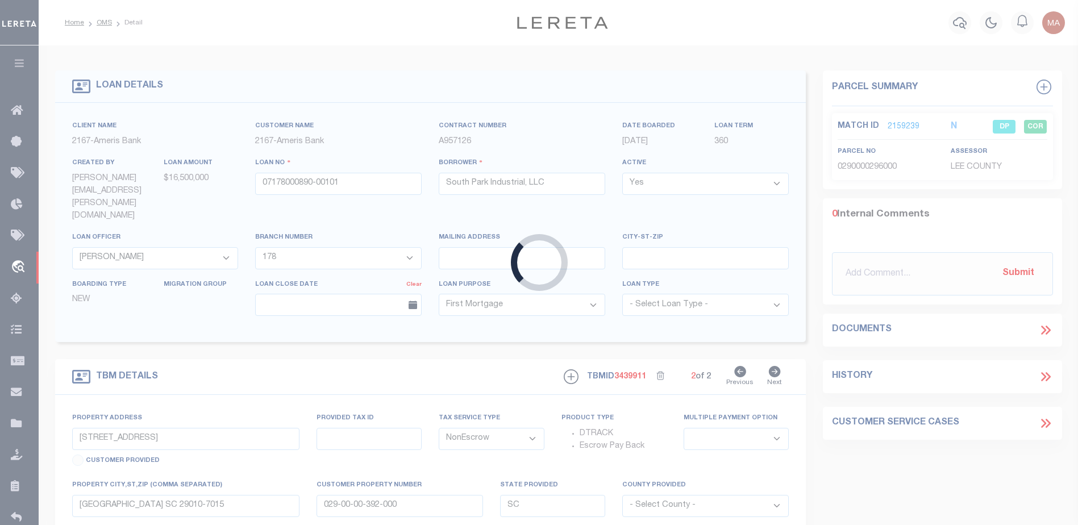
type input "FL"
select select "Orange"
type textarea "See Exhibit A"
select select "11731"
select select "4978"
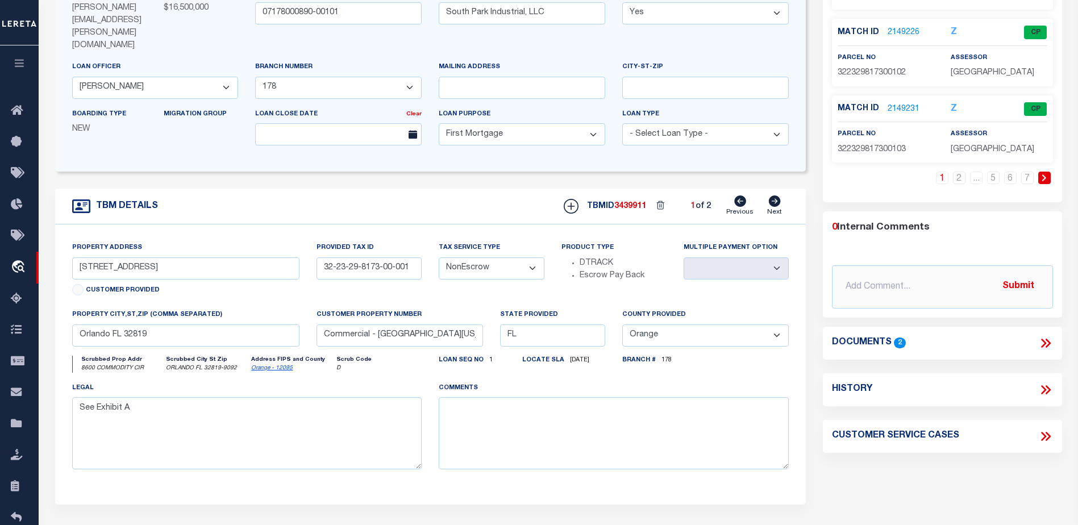
scroll to position [114, 0]
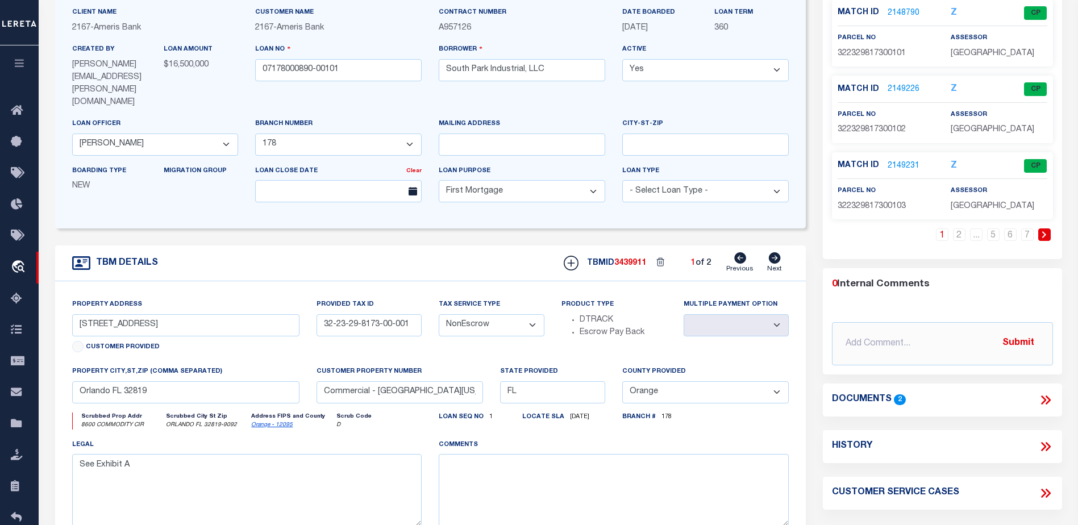
click at [775, 252] on icon at bounding box center [775, 257] width 12 height 11
type input "32-23-29-8207-05-000"
select select
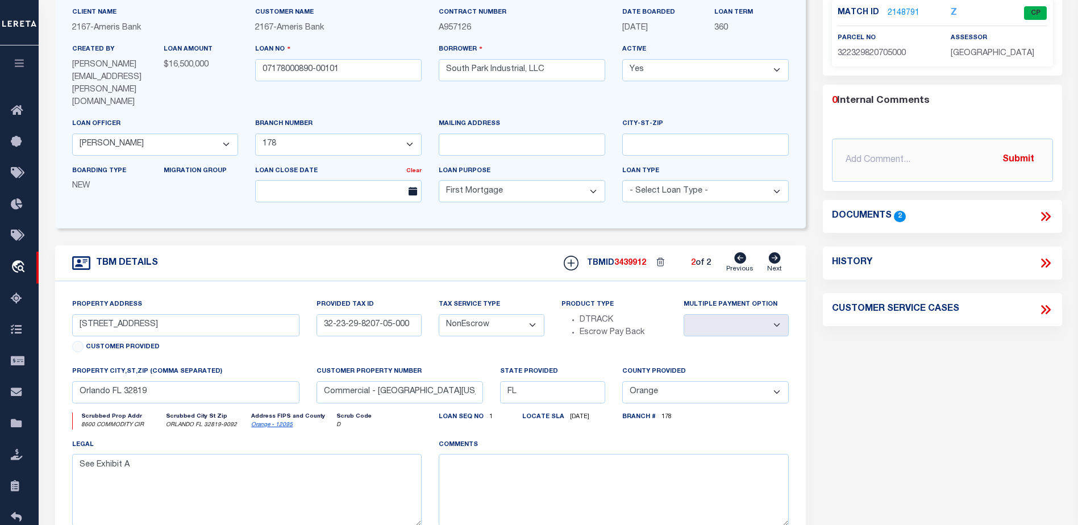
click at [741, 252] on icon at bounding box center [740, 257] width 12 height 11
type input "32-23-29-8173-00-001"
select select
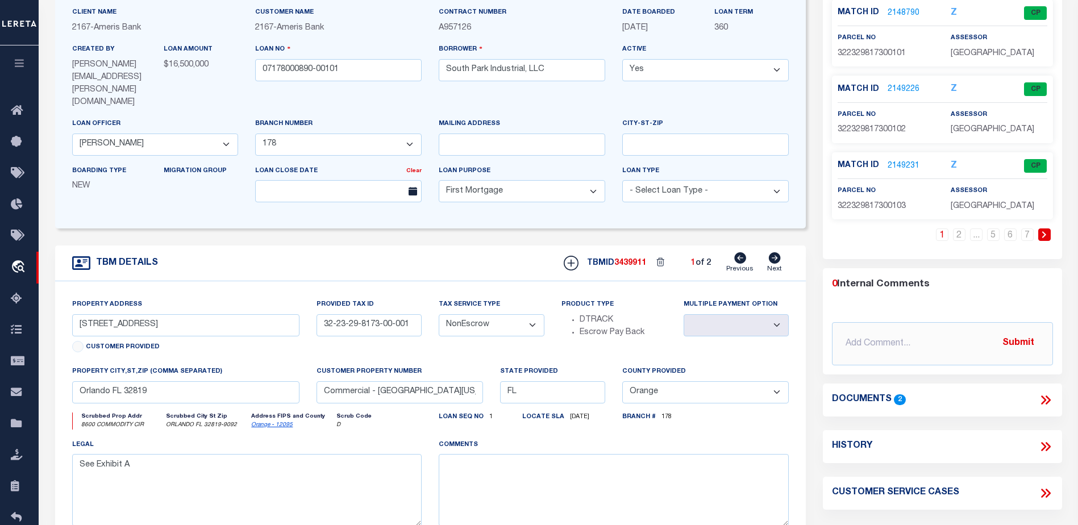
click at [774, 252] on icon at bounding box center [775, 257] width 13 height 11
type input "32-23-29-8207-05-000"
select select
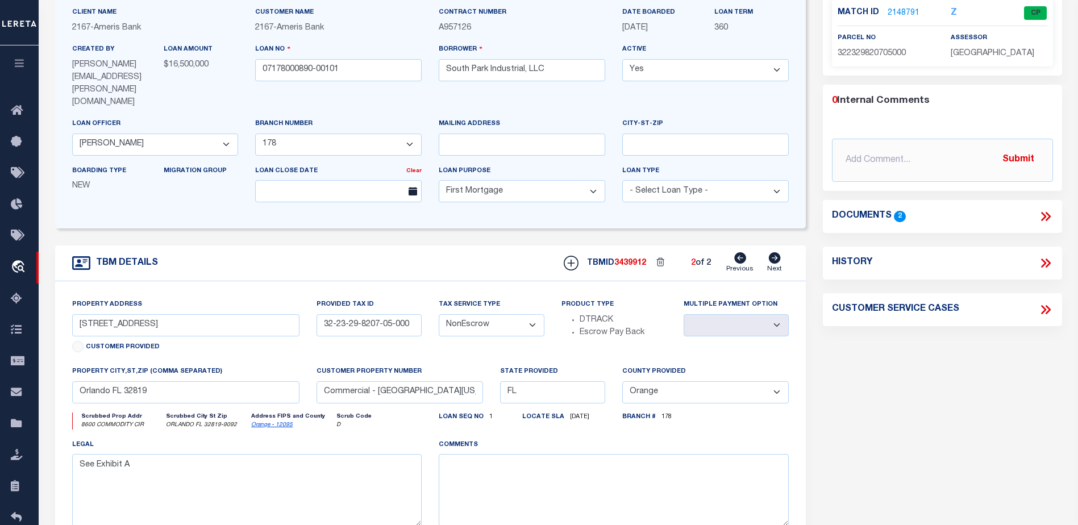
click at [741, 252] on icon at bounding box center [740, 257] width 12 height 11
type input "32-23-29-8173-00-001"
select select
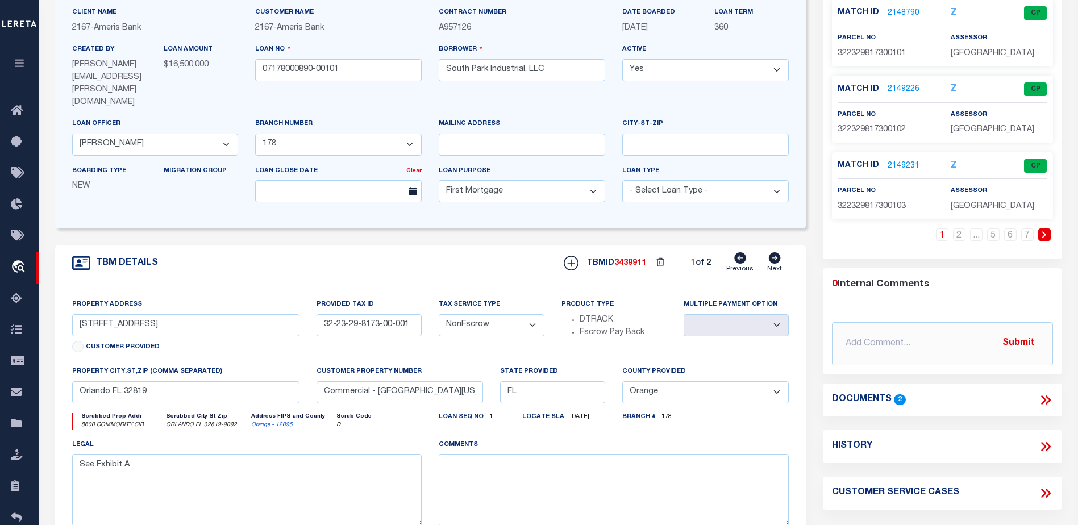
click at [778, 252] on icon at bounding box center [775, 257] width 12 height 11
type input "32-23-29-8207-05-000"
select select
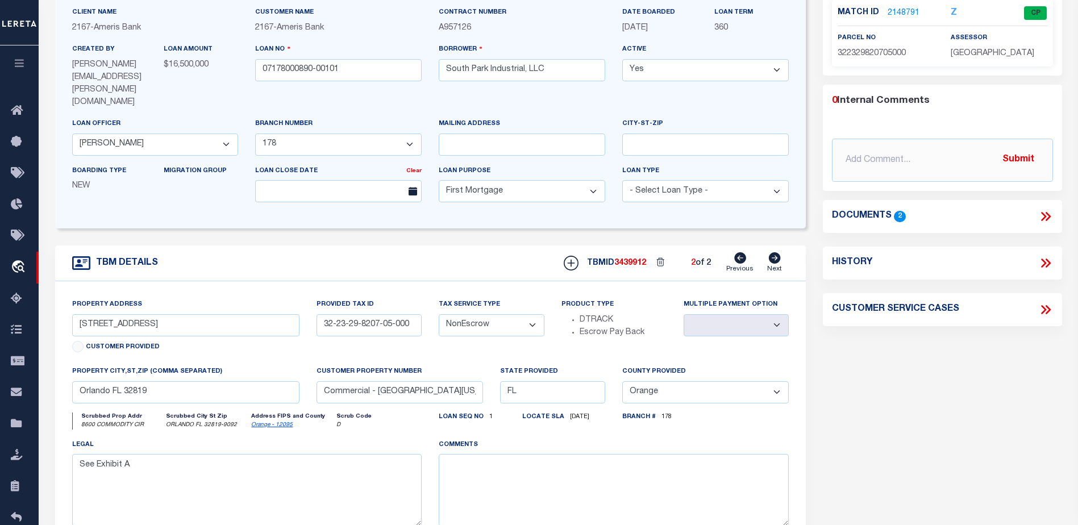
click at [739, 252] on icon at bounding box center [740, 257] width 12 height 11
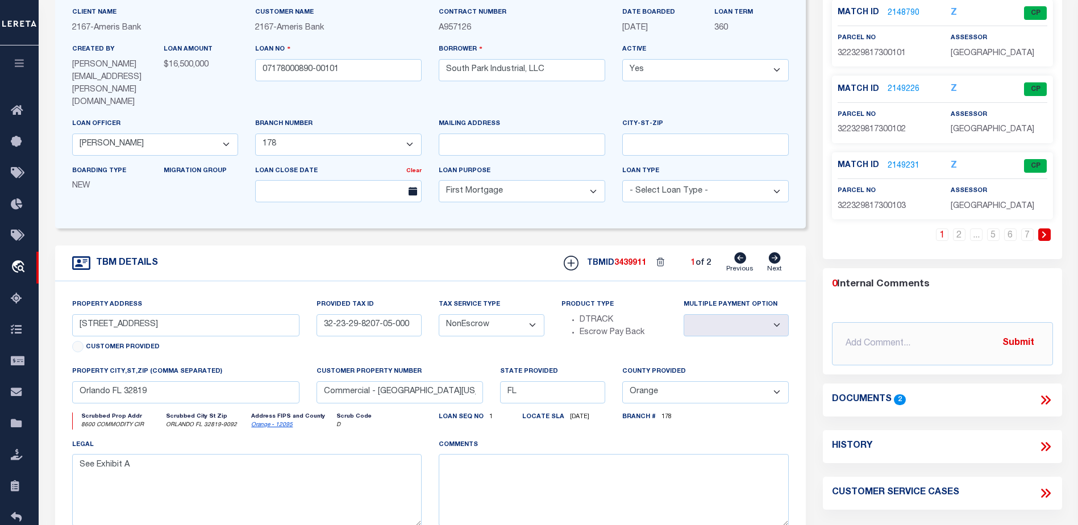
type input "32-23-29-8173-00-001"
select select
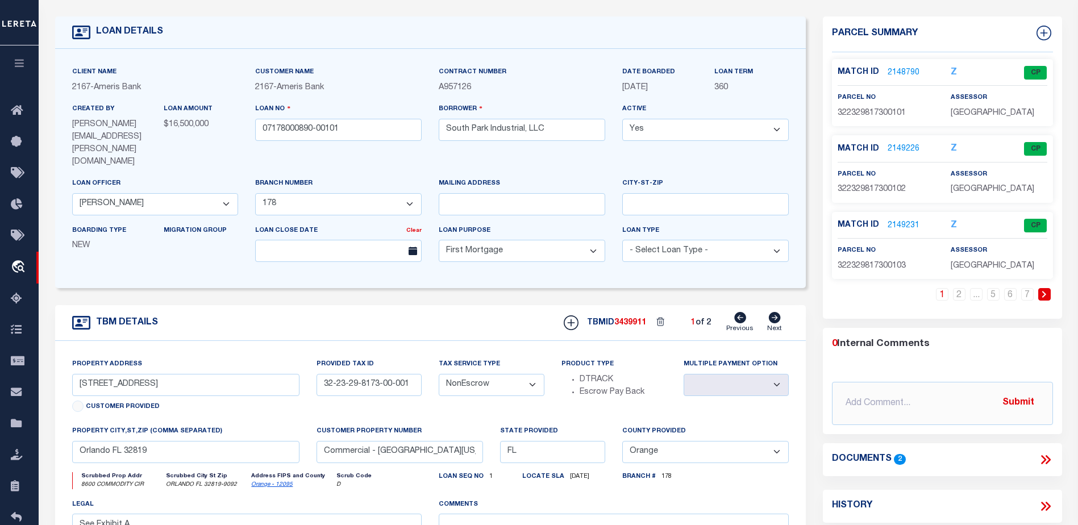
scroll to position [0, 0]
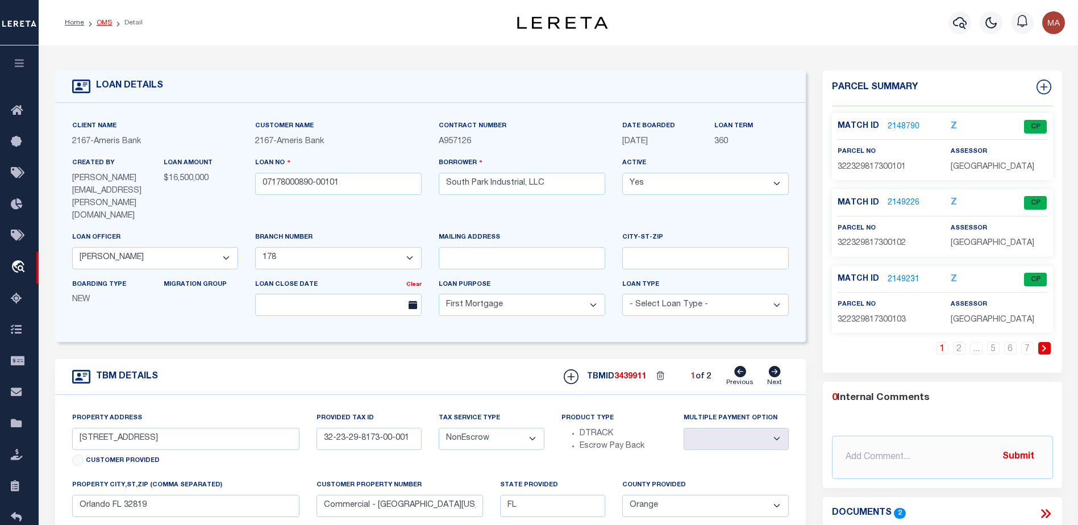
click at [103, 22] on link "OMS" at bounding box center [104, 22] width 15 height 7
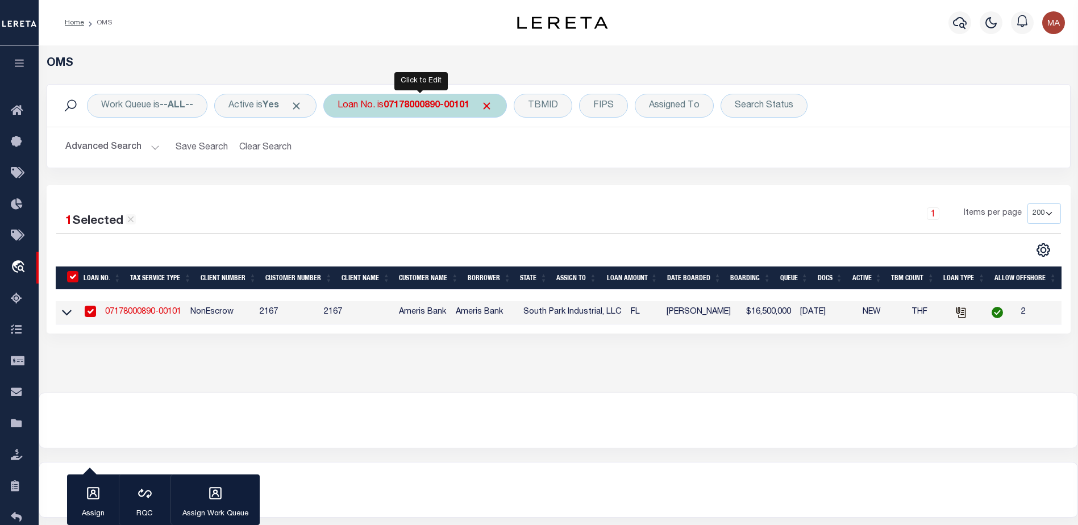
click at [422, 103] on b "07178000890-00101" at bounding box center [427, 105] width 86 height 9
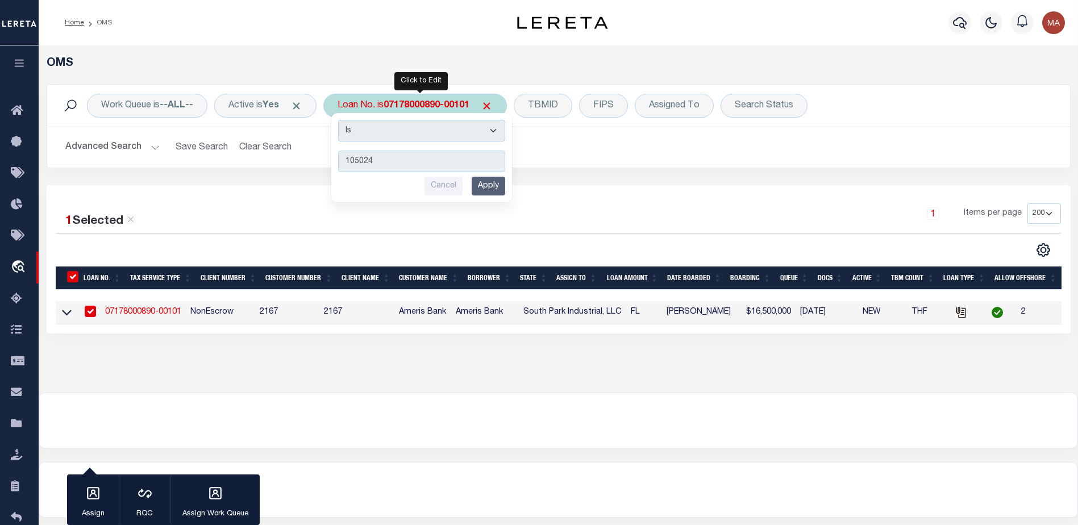
type input "105024"
click at [499, 186] on input "Apply" at bounding box center [489, 186] width 34 height 19
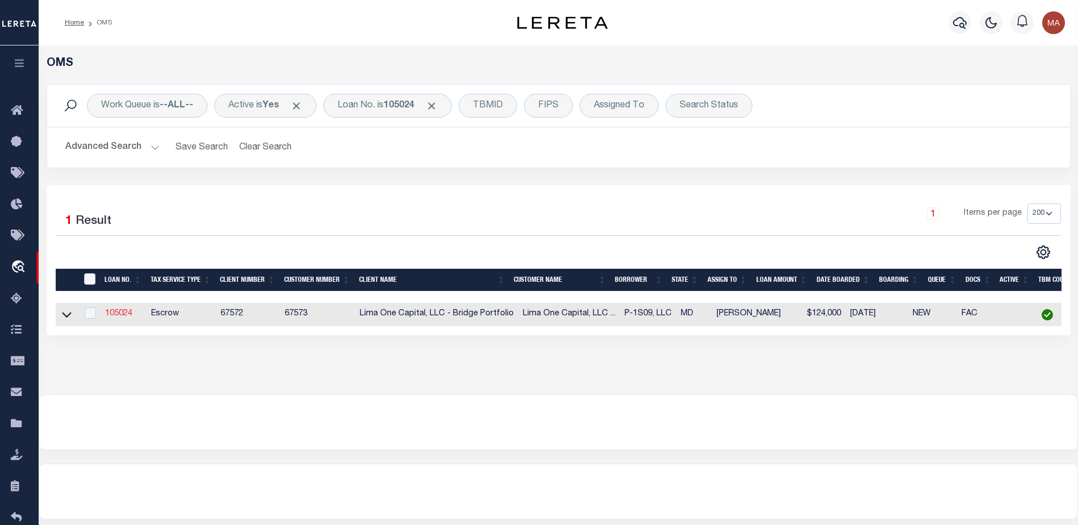
click at [125, 317] on link "105024" at bounding box center [118, 314] width 27 height 8
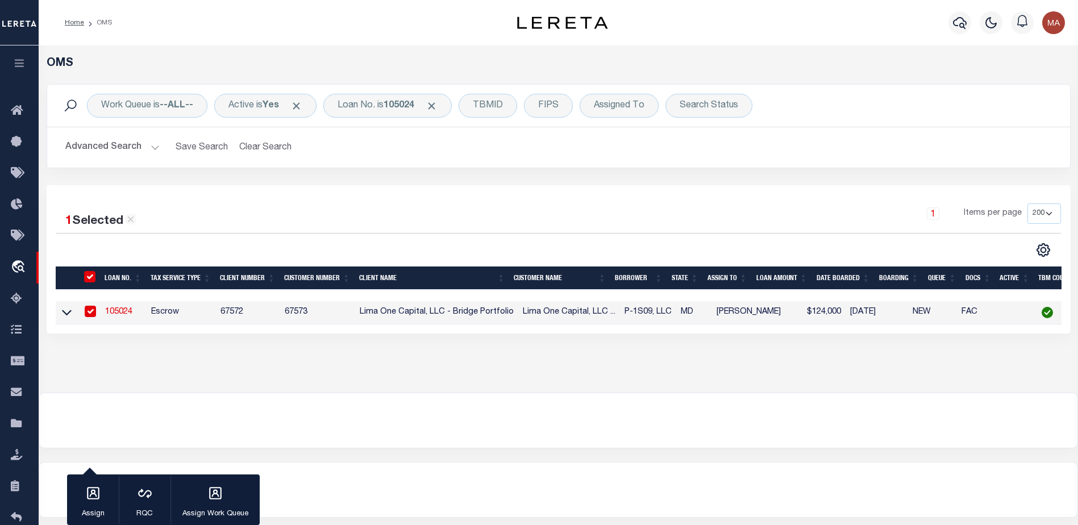
type input "105024"
type input "P-1S09, LLC"
select select
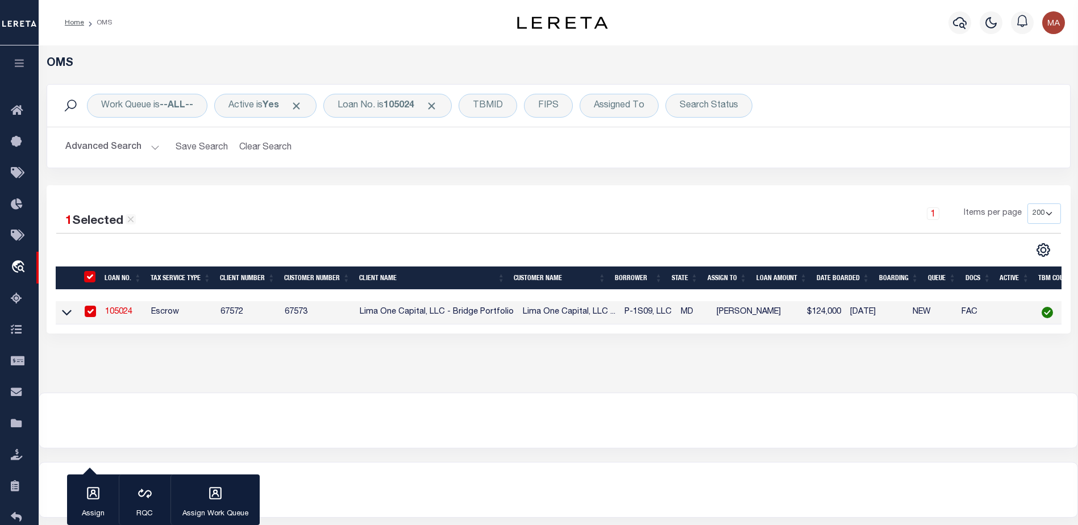
select select
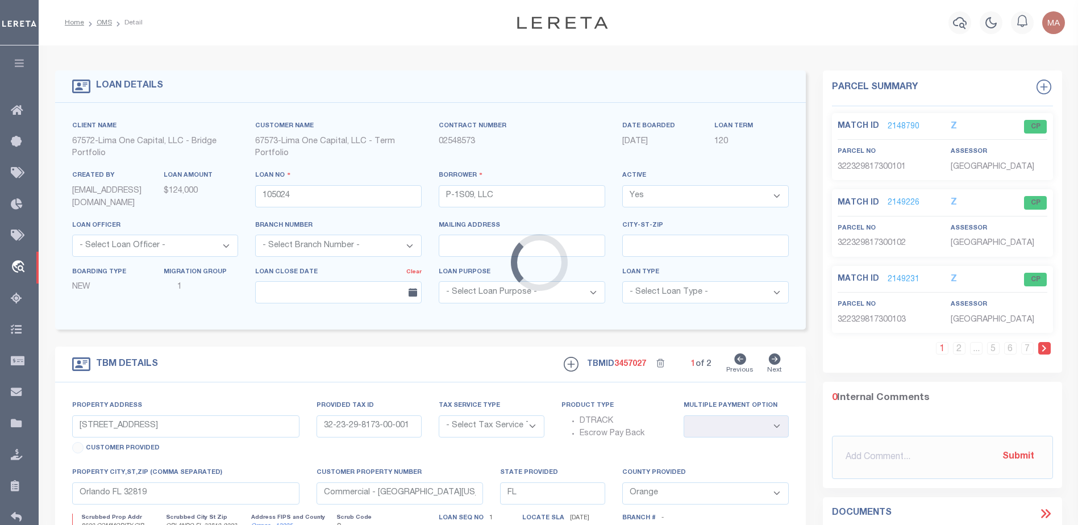
type input "162 DREXEL DR"
radio input "true"
select select "Escrow"
type input "BEL AIR MD 21014"
type input "105024-1-B"
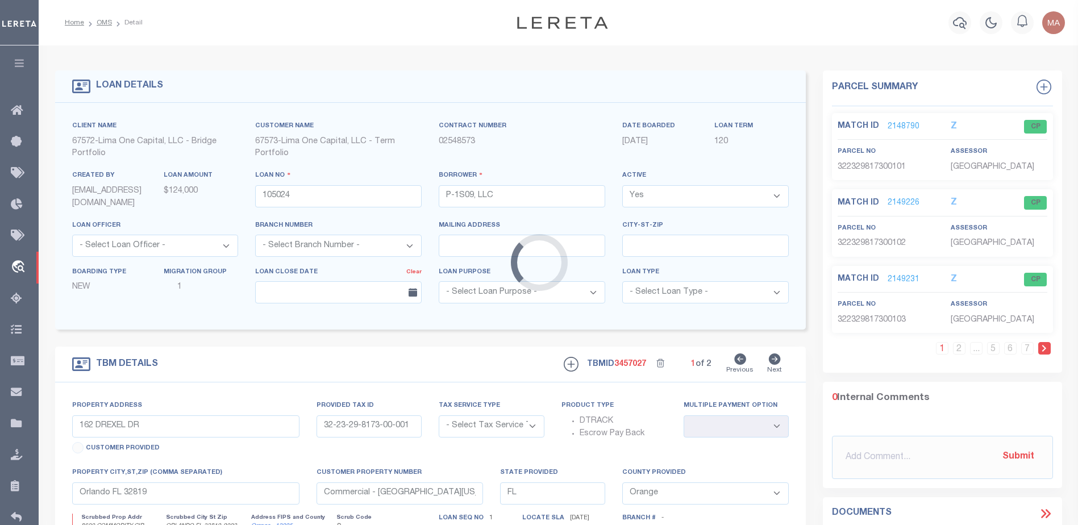
type input "MD"
select select
type textarea "COLLECTOR: ENTITY: PARCEL: 3"
select select "1"
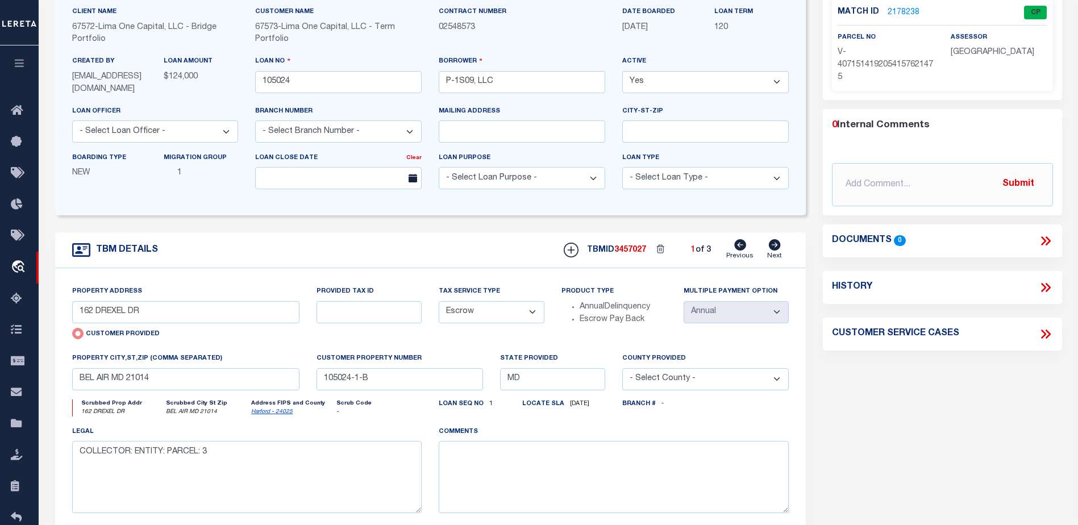
scroll to position [114, 0]
click at [774, 248] on icon at bounding box center [775, 245] width 13 height 11
click at [741, 248] on icon at bounding box center [740, 245] width 12 height 11
click at [775, 248] on icon at bounding box center [775, 245] width 13 height 11
radio input "false"
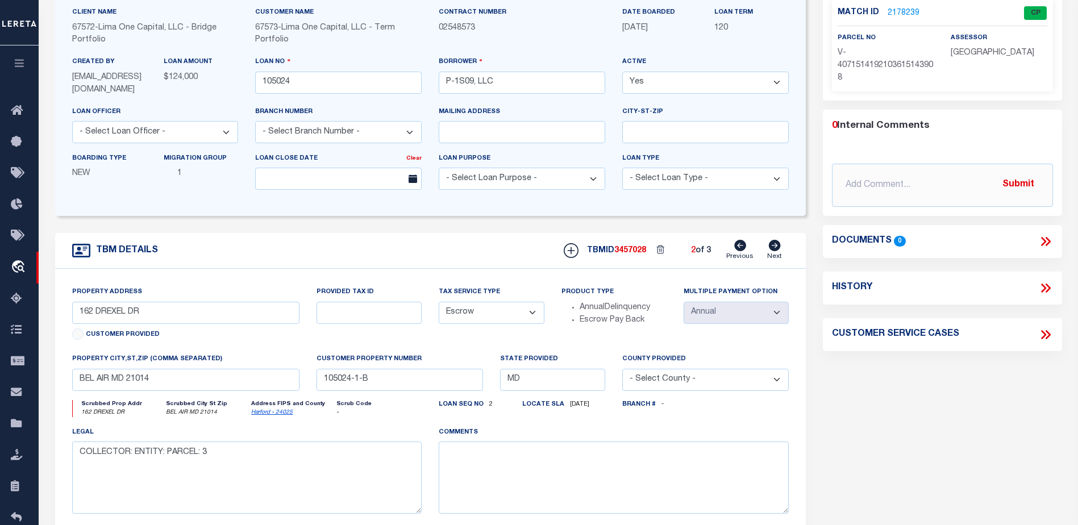
click at [775, 248] on icon at bounding box center [775, 245] width 13 height 11
type input "162 Drexel Dr"
type input "03-149900"
type input "Bel Air MD 21014"
type input "105024-1"
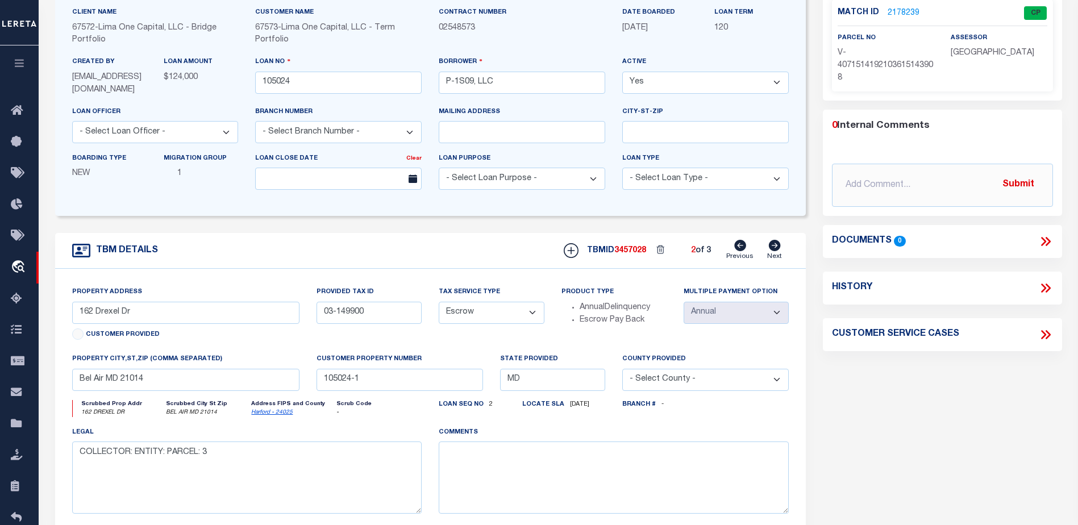
select select
select select "2"
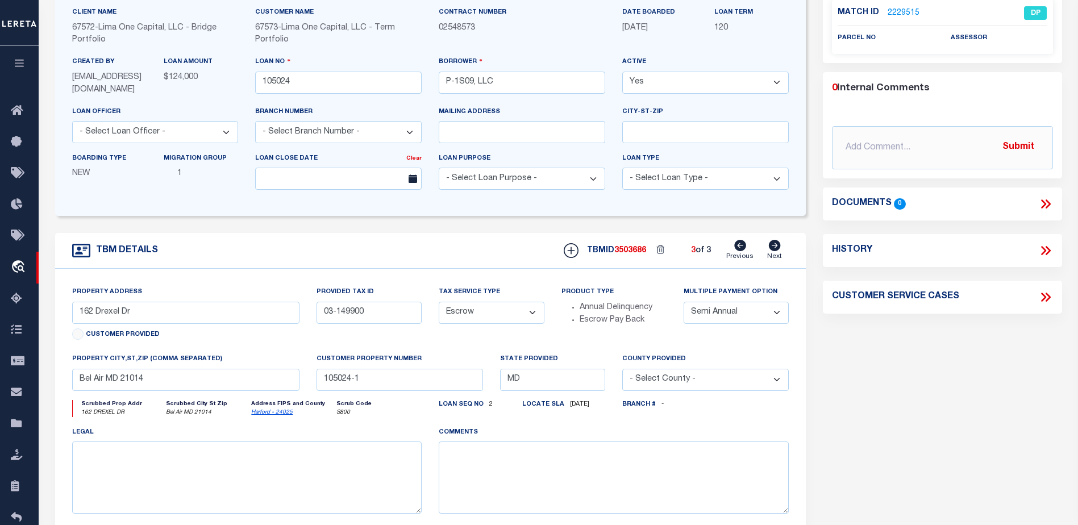
click at [740, 248] on icon at bounding box center [740, 245] width 12 height 11
type input "162 DREXEL DR"
type input "BEL AIR MD 21014"
type input "105024-1-B"
type textarea "COLLECTOR: ENTITY: PARCEL: 3"
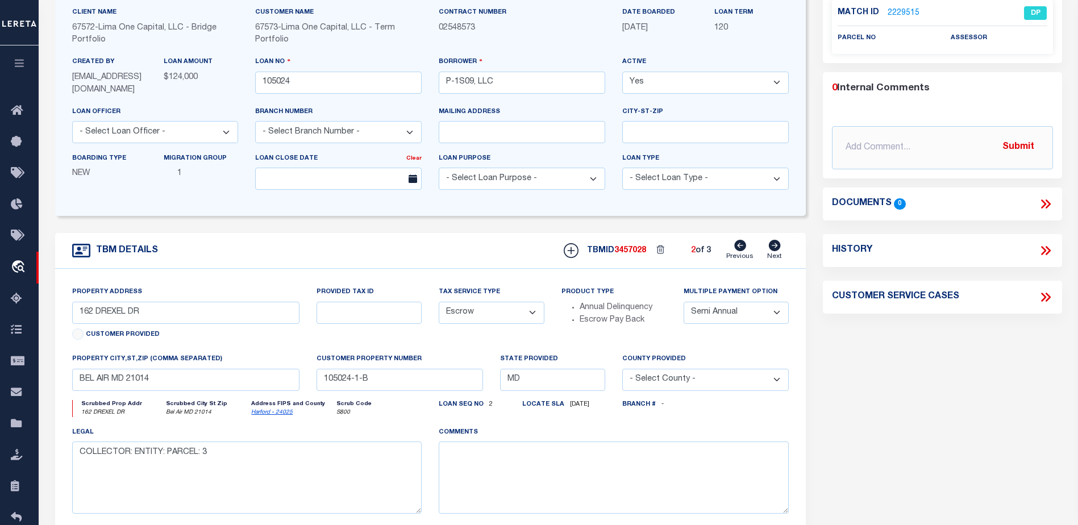
select select "1"
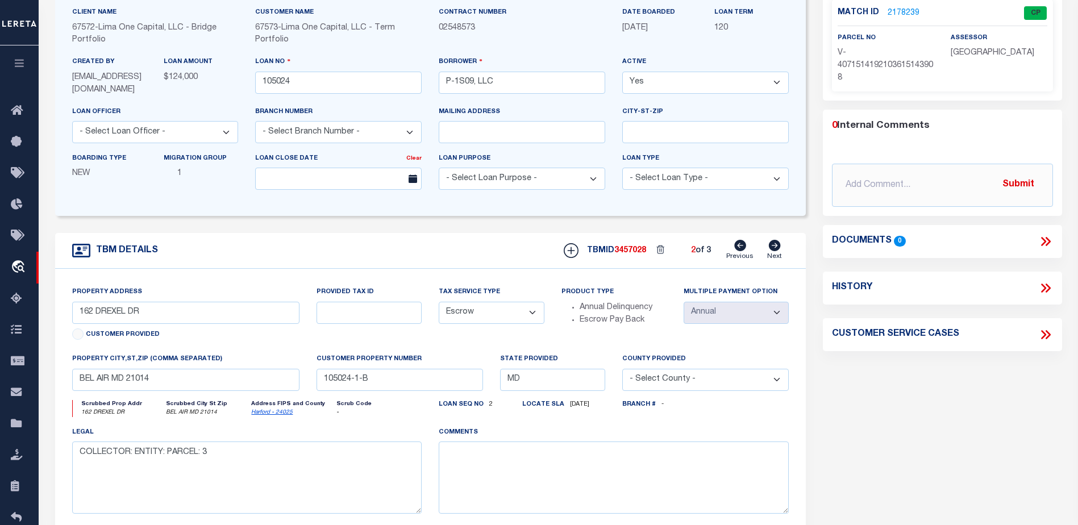
click at [741, 248] on icon at bounding box center [740, 245] width 12 height 11
click at [775, 246] on icon at bounding box center [775, 245] width 12 height 11
click at [745, 247] on icon at bounding box center [740, 245] width 12 height 11
click at [772, 247] on icon at bounding box center [775, 245] width 12 height 11
click at [742, 247] on icon at bounding box center [740, 245] width 12 height 11
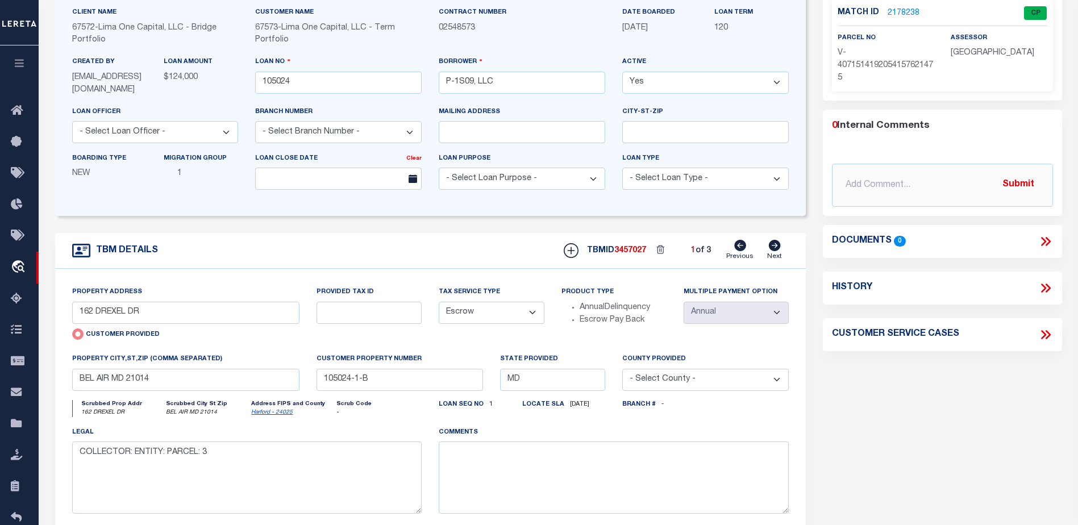
click at [775, 247] on icon at bounding box center [775, 245] width 12 height 11
click at [739, 247] on icon at bounding box center [740, 245] width 12 height 11
radio input "true"
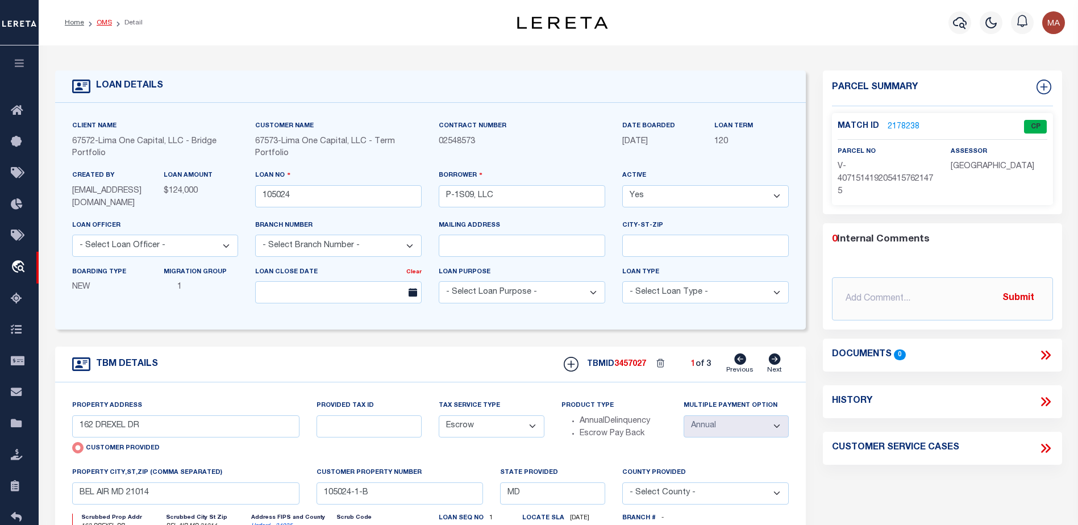
click at [105, 23] on link "OMS" at bounding box center [104, 22] width 15 height 7
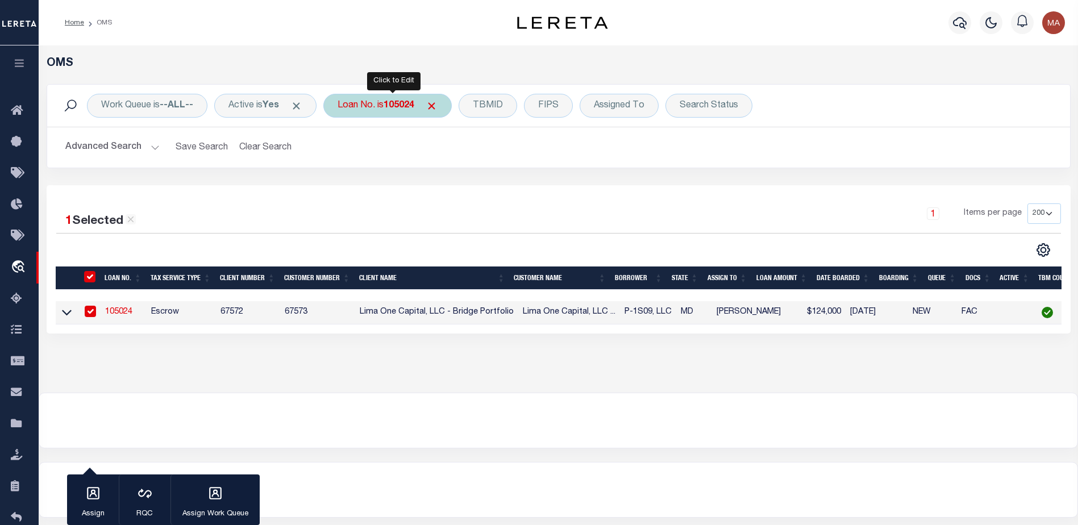
click at [361, 97] on div "Loan No. is 105024" at bounding box center [387, 106] width 128 height 24
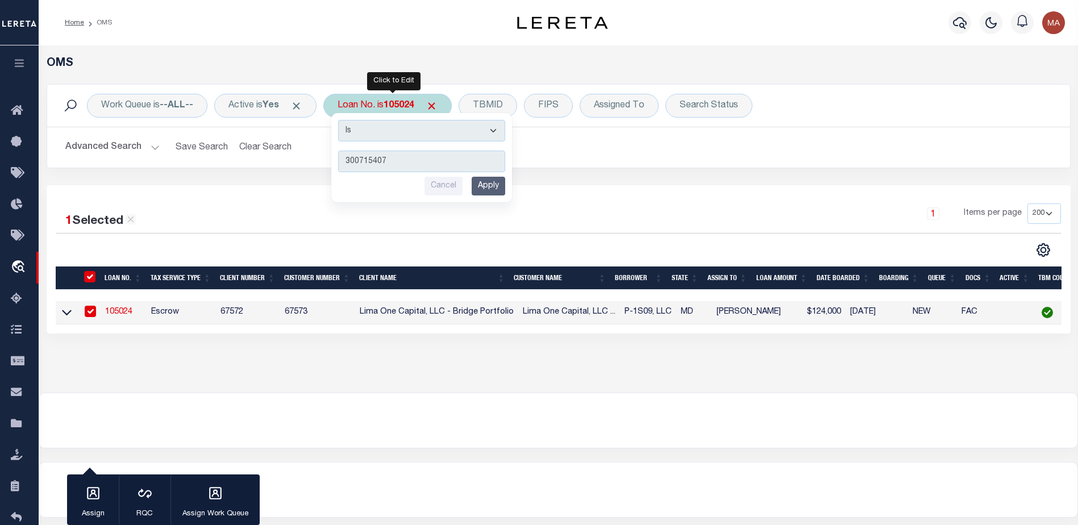
type input "300715407"
click at [491, 178] on input "Apply" at bounding box center [489, 186] width 34 height 19
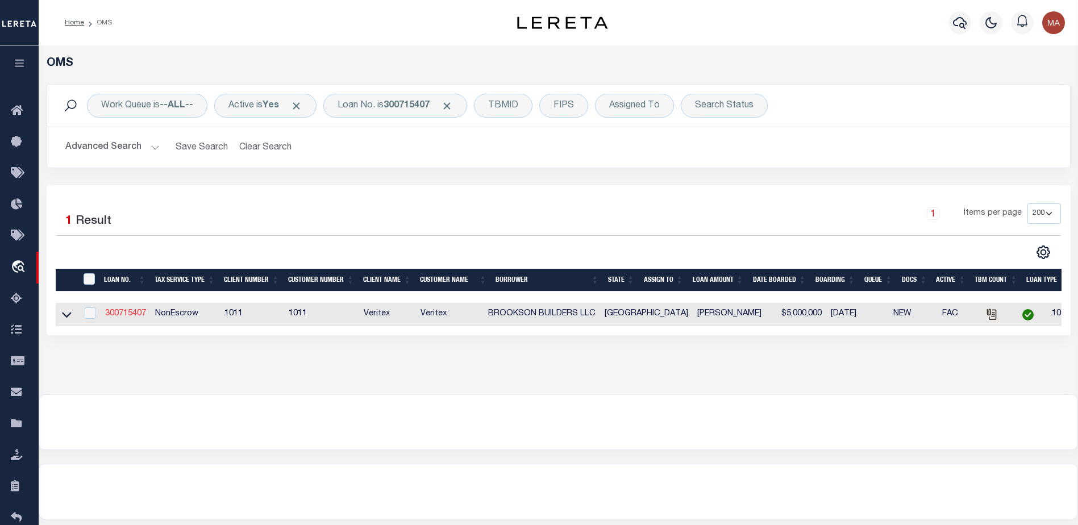
click at [136, 313] on link "300715407" at bounding box center [125, 314] width 41 height 8
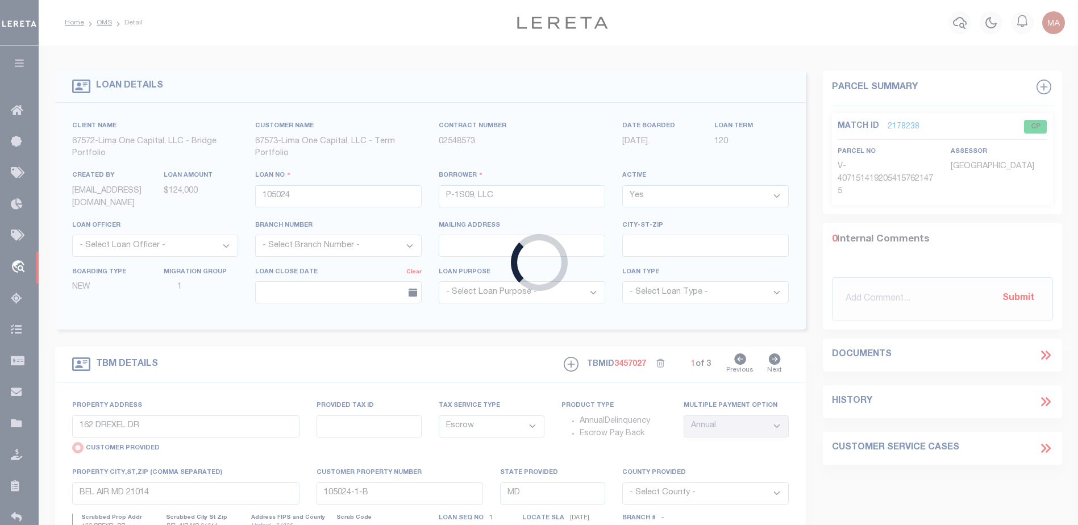
type input "300715407"
type input "BROOKSON BUILDERS LLC"
select select
select select "10"
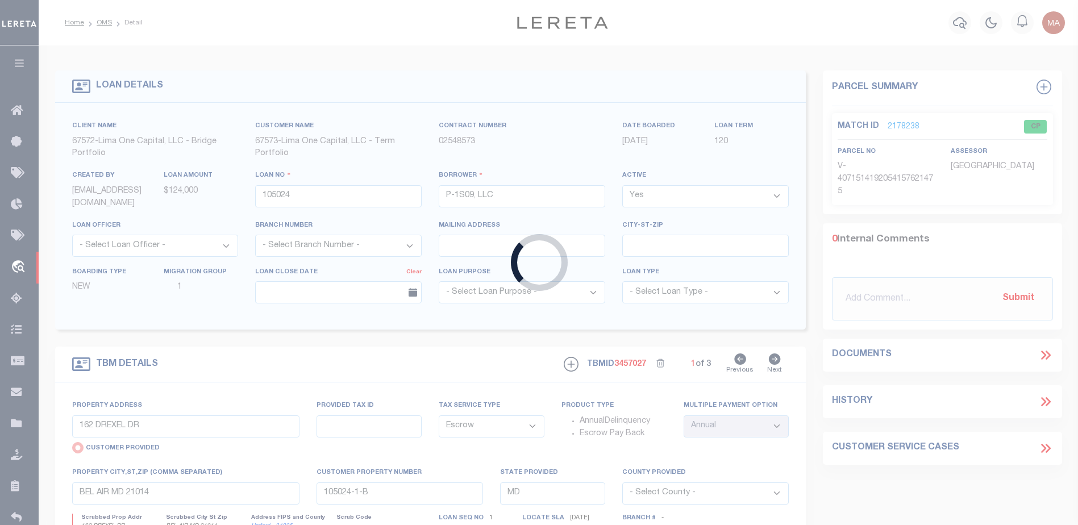
select select "NonEscrow"
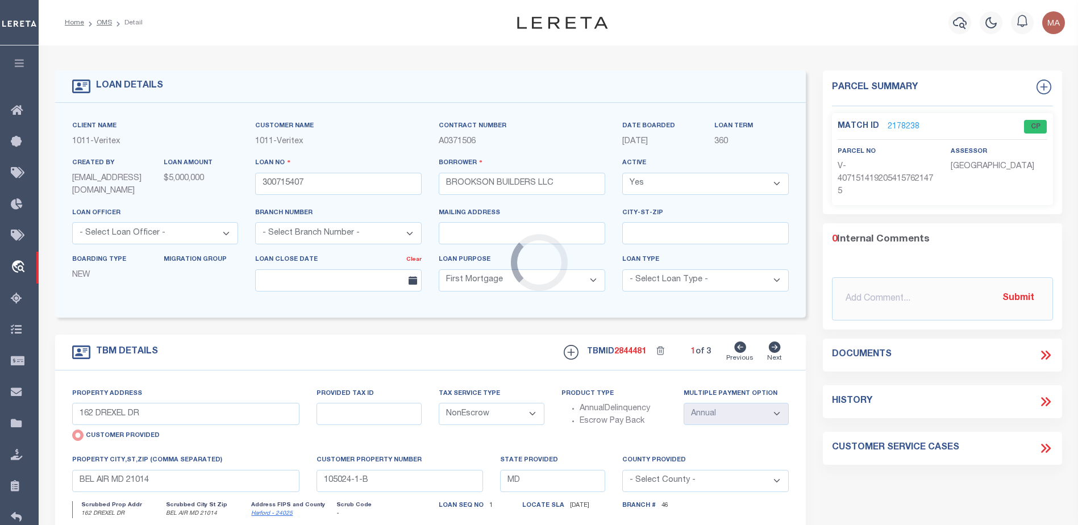
type input "1222 DENTON CREEK DR.,"
radio input "false"
select select
type input "JUSTIN, TX 76247"
type input "TX"
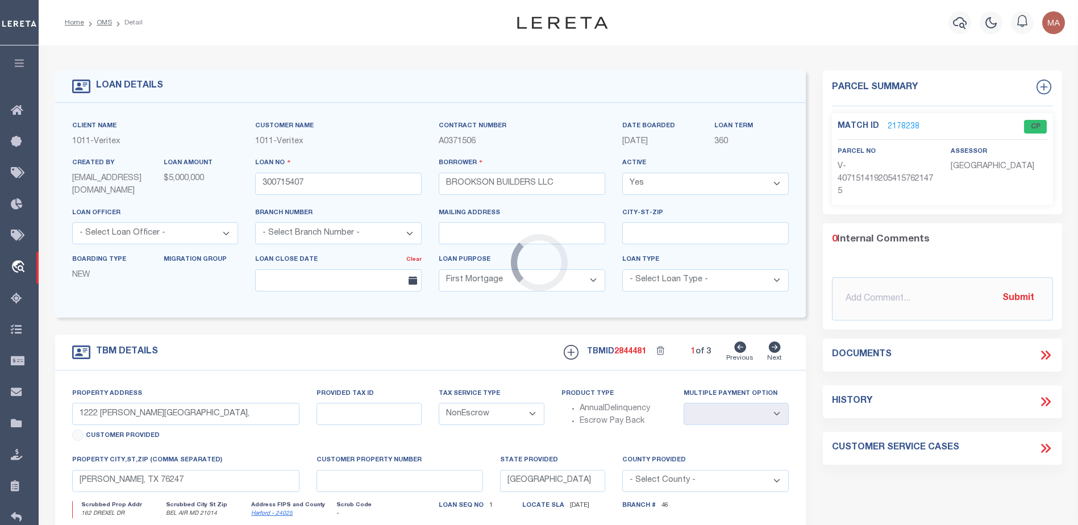
select select
select select "4617"
select select "2349"
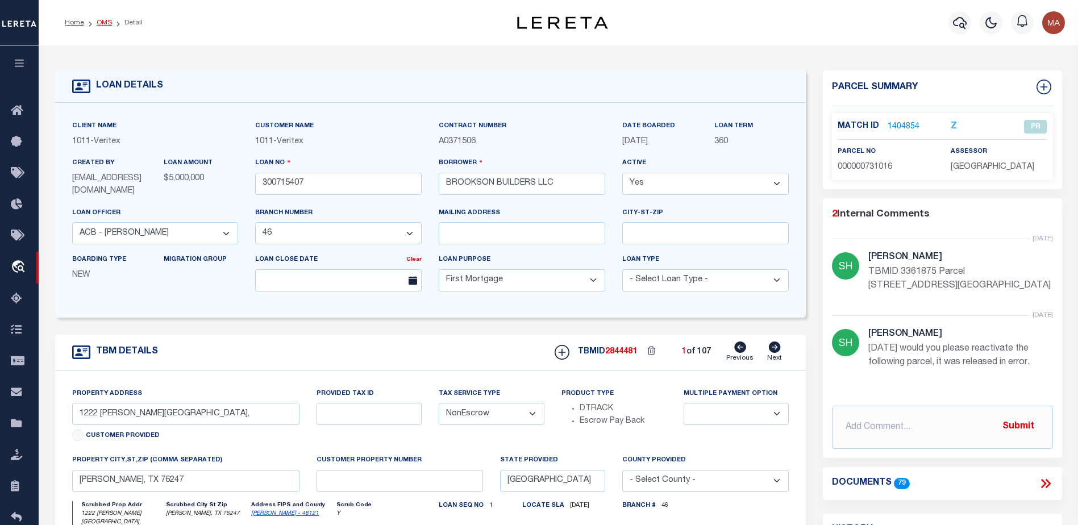
click at [103, 23] on link "OMS" at bounding box center [104, 22] width 15 height 7
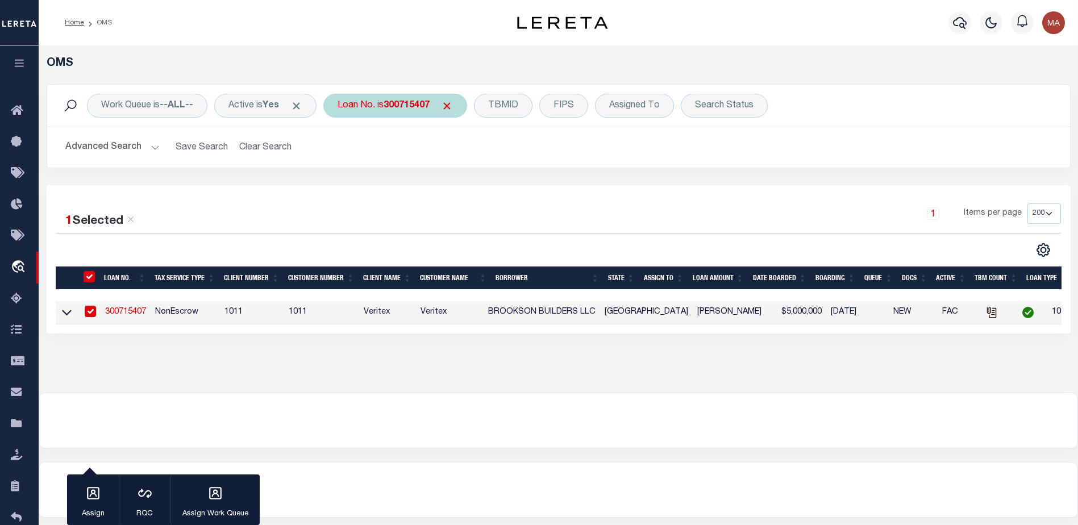
click at [412, 102] on b "300715407" at bounding box center [407, 105] width 46 height 9
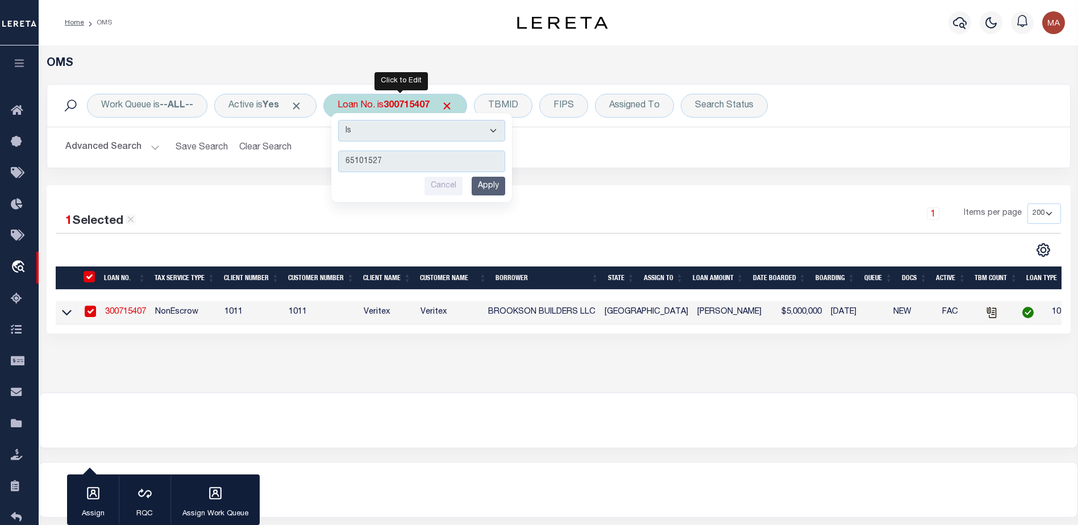
type input "65101527"
click at [493, 189] on input "Apply" at bounding box center [489, 186] width 34 height 19
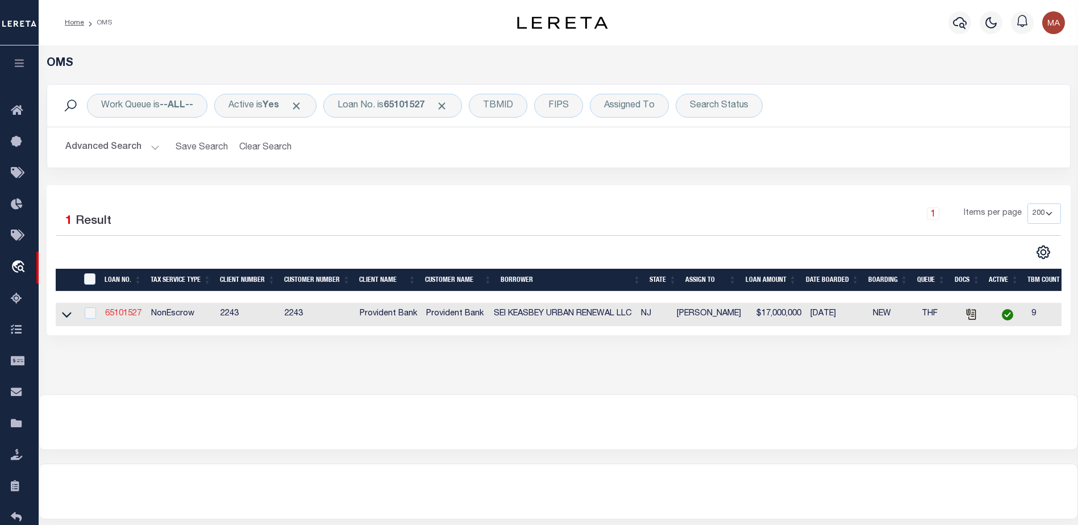
click at [122, 313] on link "65101527" at bounding box center [123, 314] width 36 height 8
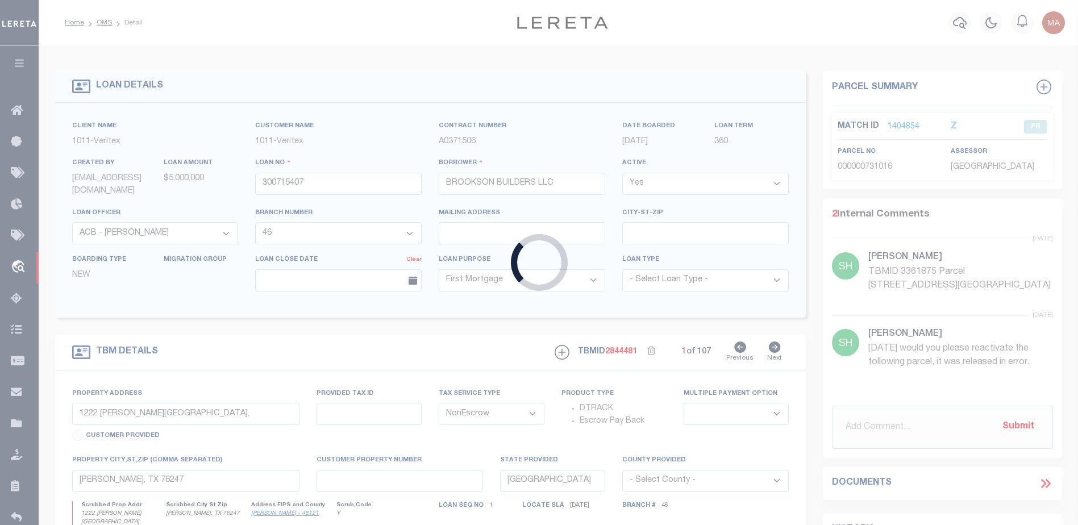
type input "65101527"
type input "SEI KEASBEY URBAN RENEWAL LLC"
select select
type input "07/31/2025"
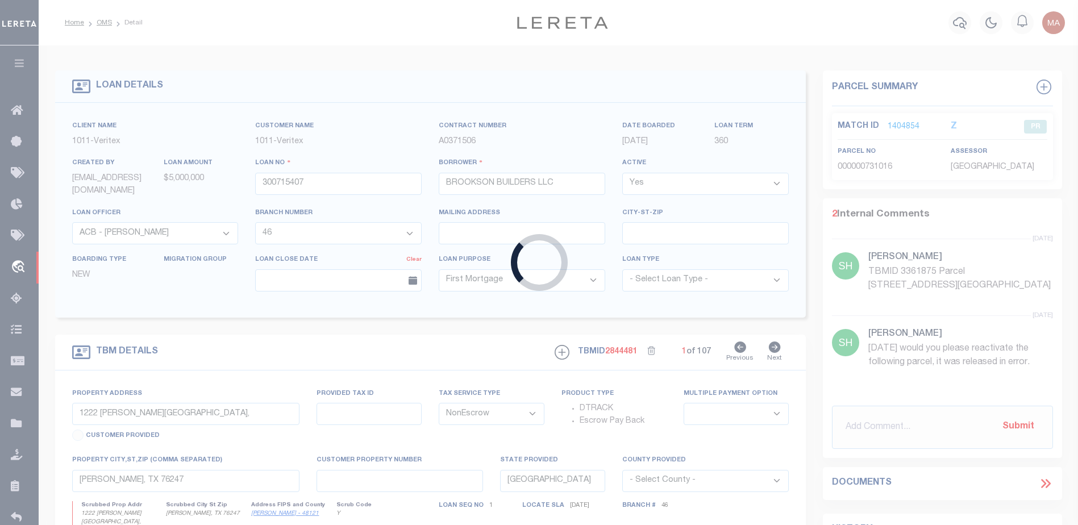
select select
select select "10"
type input "398 SMITH ST"
select select
type input "KEASBEY NJ 08832-1017"
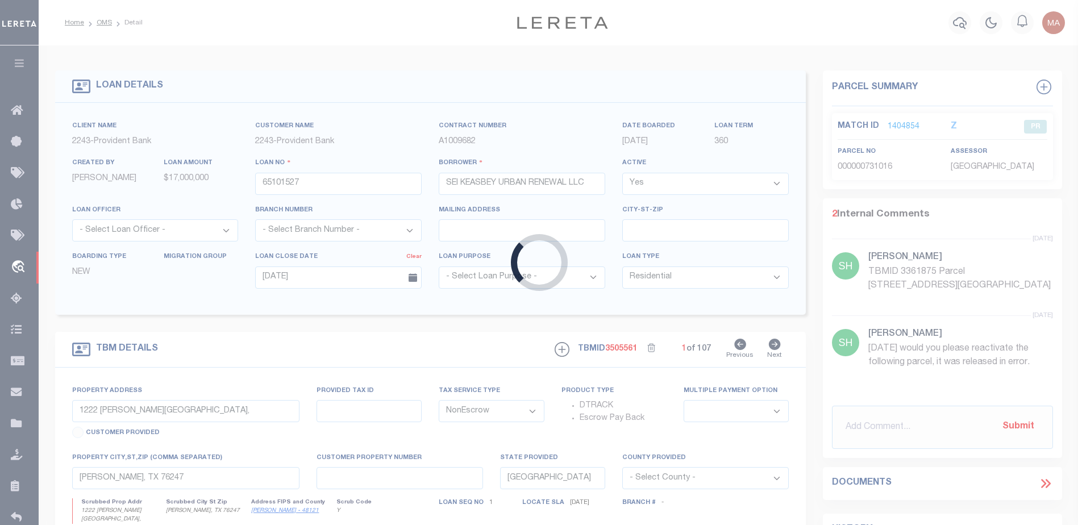
type input "NJ"
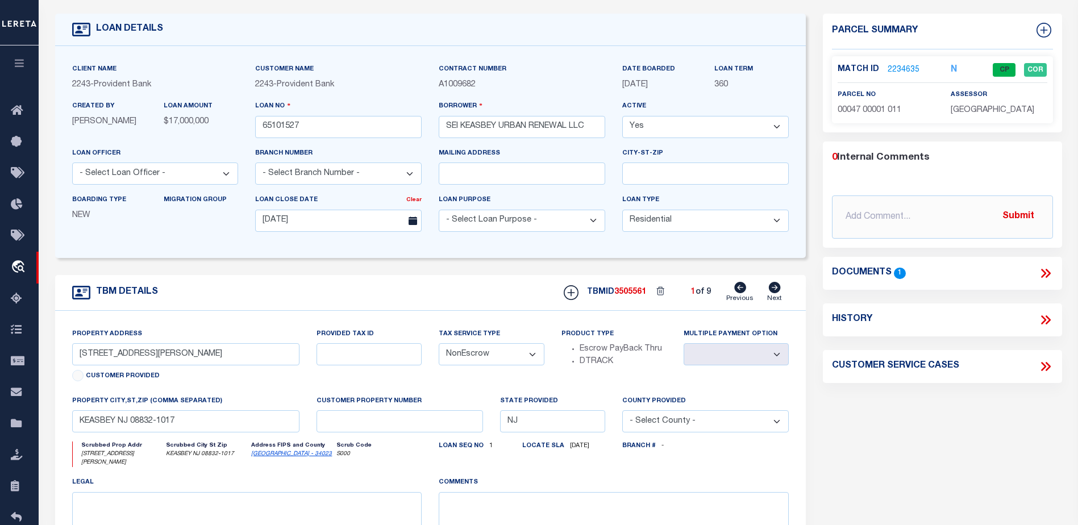
scroll to position [114, 0]
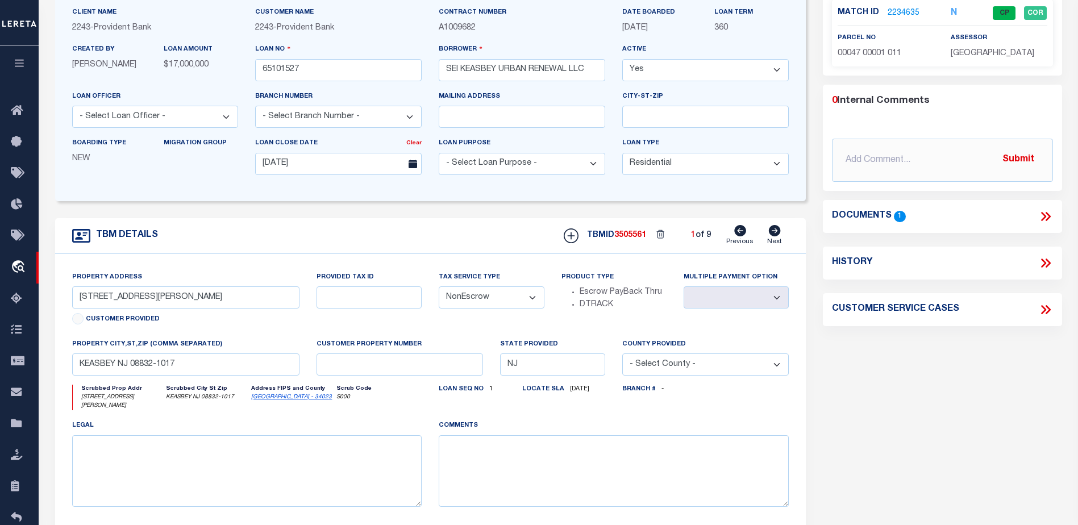
click at [773, 233] on icon at bounding box center [775, 230] width 12 height 11
type input "401 SMITH ST # 405"
select select
type input "KEASBEY NJ 08832-1016"
click at [773, 233] on icon at bounding box center [775, 230] width 12 height 11
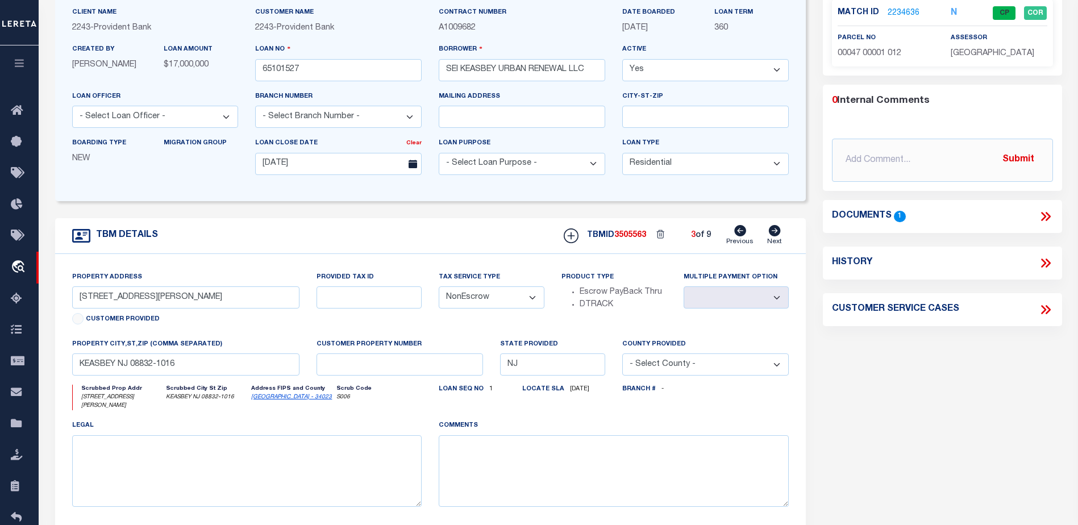
type input "402 SMITH ST # 404"
select select
type input "KEASBEY NJ 08832-1019"
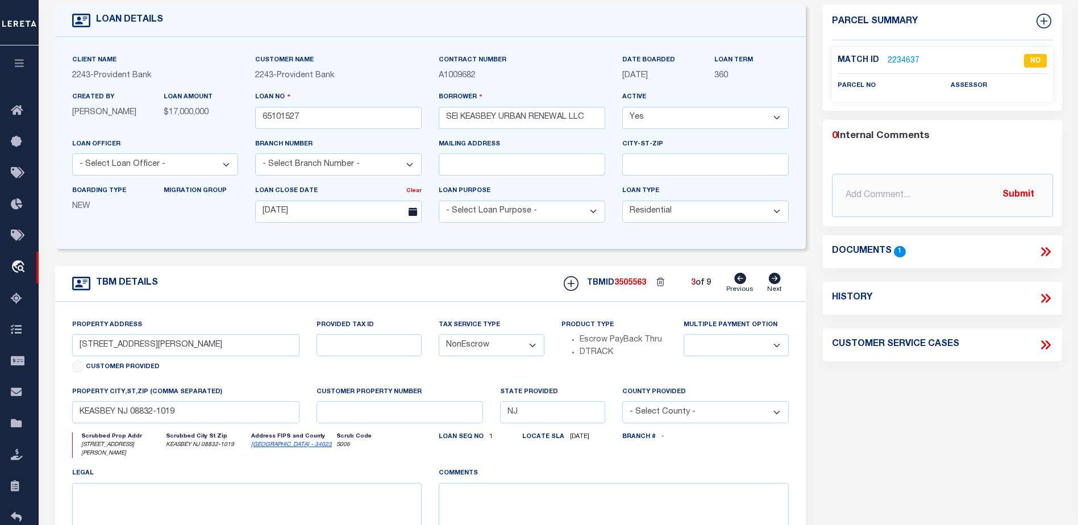
scroll to position [0, 0]
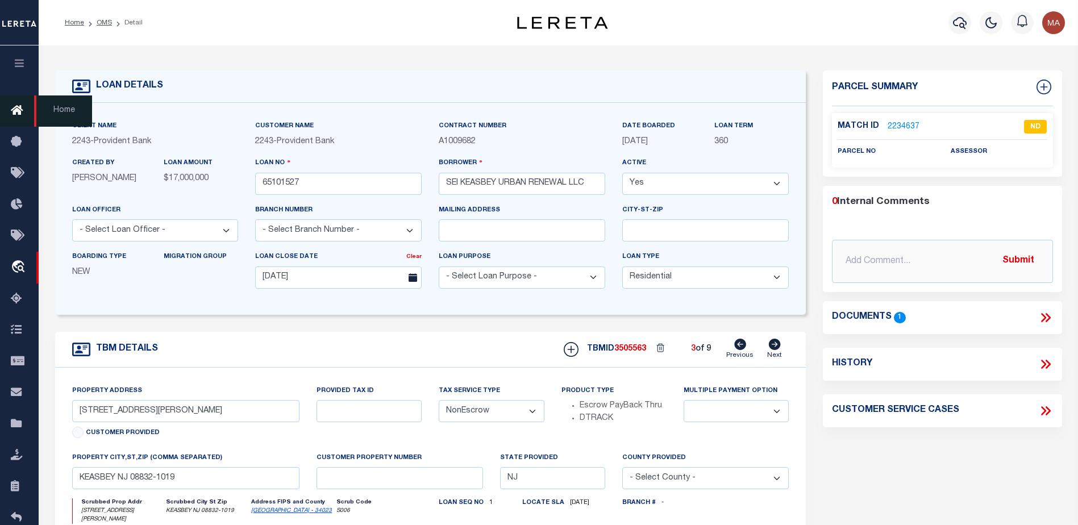
click at [15, 110] on icon at bounding box center [20, 111] width 18 height 14
click at [52, 107] on span "Home" at bounding box center [63, 111] width 58 height 31
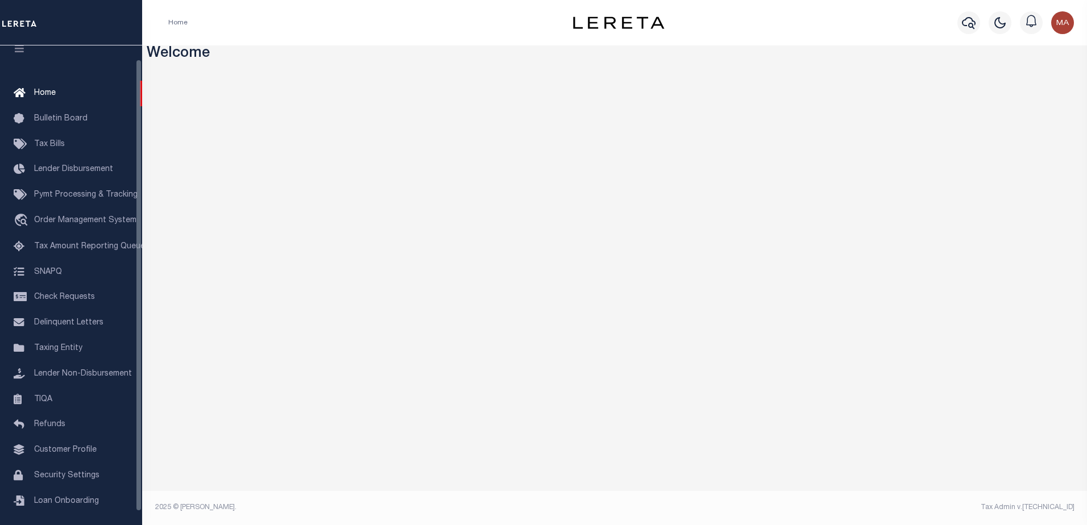
scroll to position [28, 0]
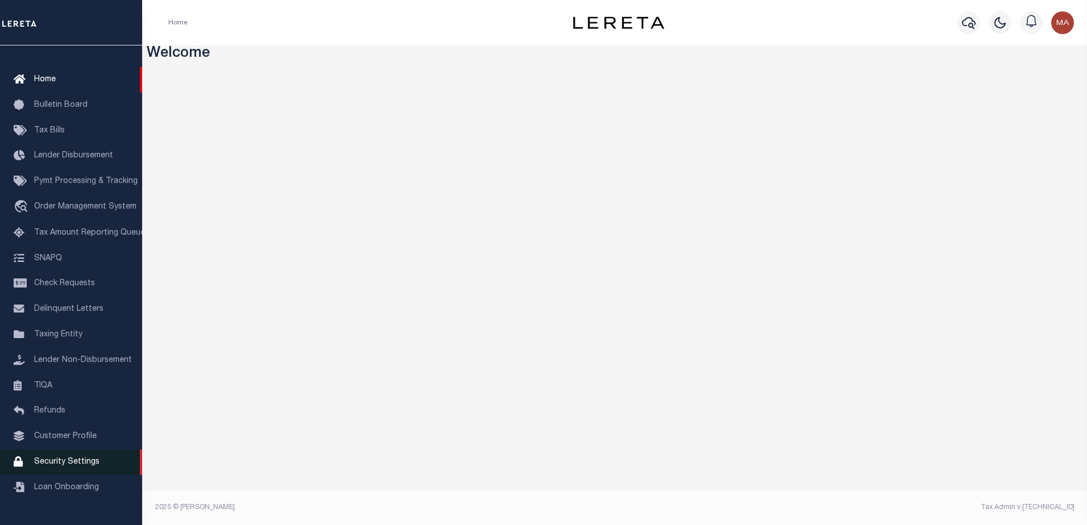
click at [45, 466] on span "Security Settings" at bounding box center [66, 462] width 65 height 8
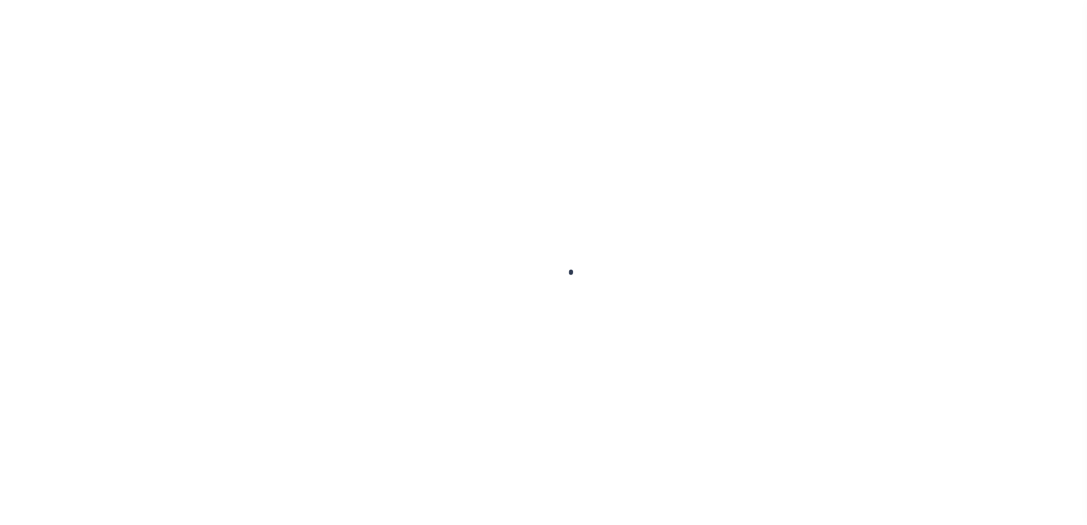
select select "100"
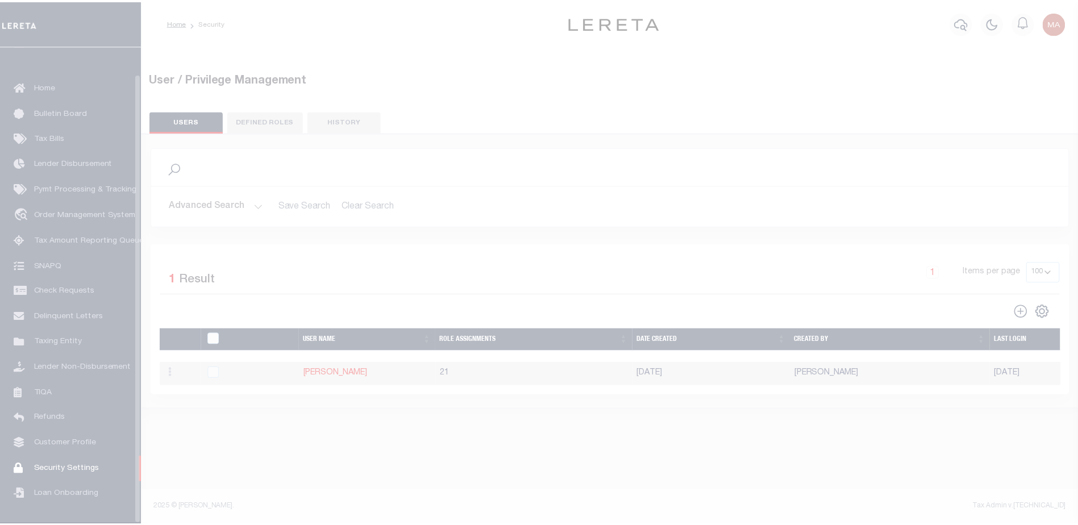
scroll to position [28, 0]
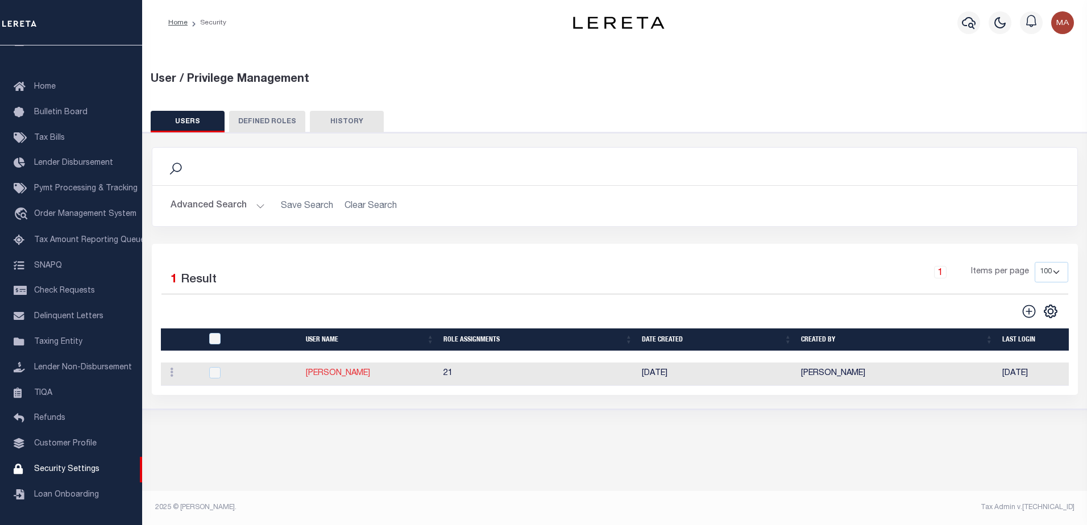
click at [322, 373] on link "[PERSON_NAME]" at bounding box center [338, 374] width 64 height 8
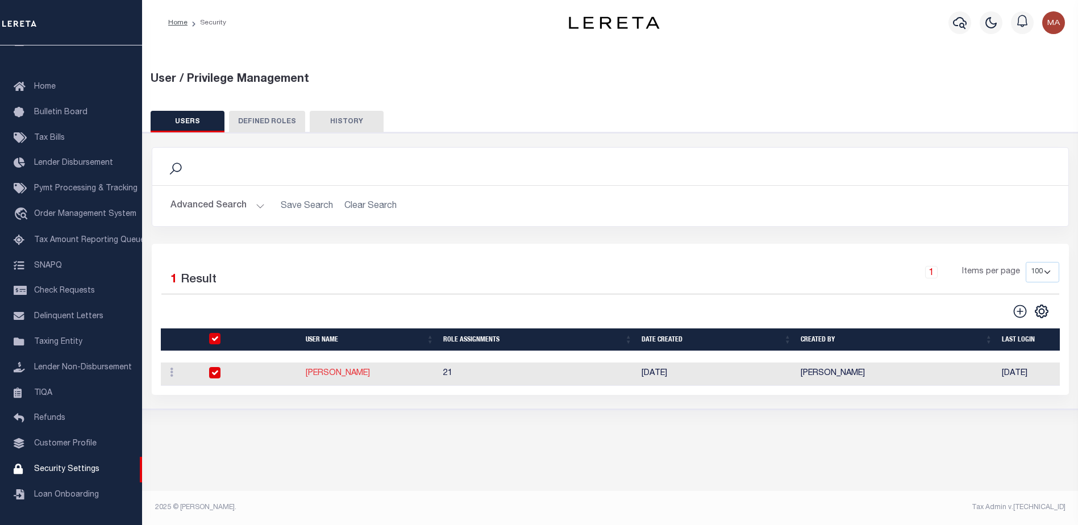
type input "Allen,"
type input "Mark"
type input "MAllen@lereta.net"
select select "LOC"
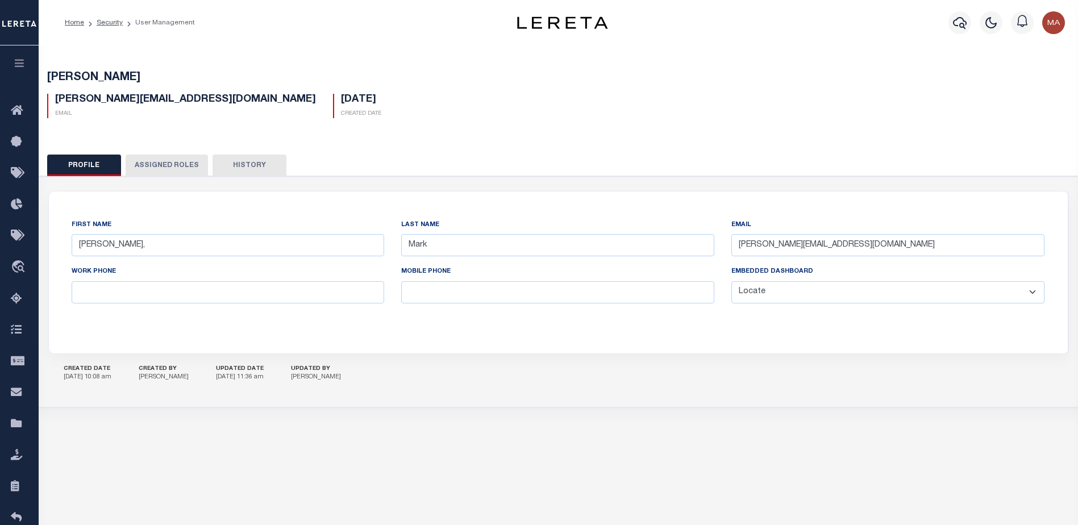
click at [745, 297] on select "General Locate Escrow Services AI Payment Verification Customer Service" at bounding box center [888, 292] width 313 height 22
click at [732, 282] on select "General Locate Escrow Services AI Payment Verification Customer Service" at bounding box center [888, 292] width 313 height 22
click at [591, 348] on div "First Name Allen, Last Name Mark Email MAllen@lereta.net Work Phone Mobile Phon…" at bounding box center [558, 273] width 1019 height 162
click at [173, 172] on button "Assigned Roles" at bounding box center [167, 166] width 82 height 22
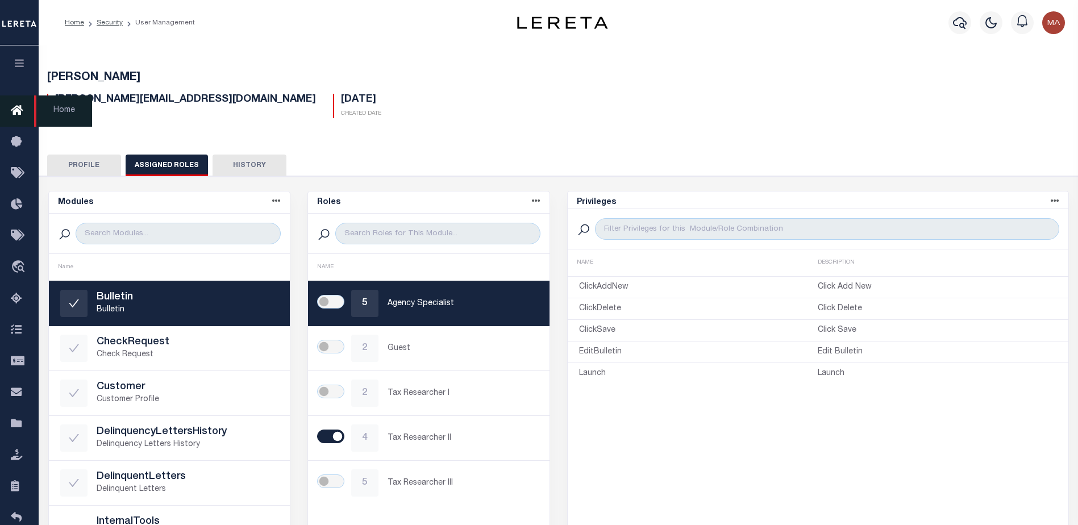
click at [20, 108] on icon at bounding box center [20, 111] width 18 height 14
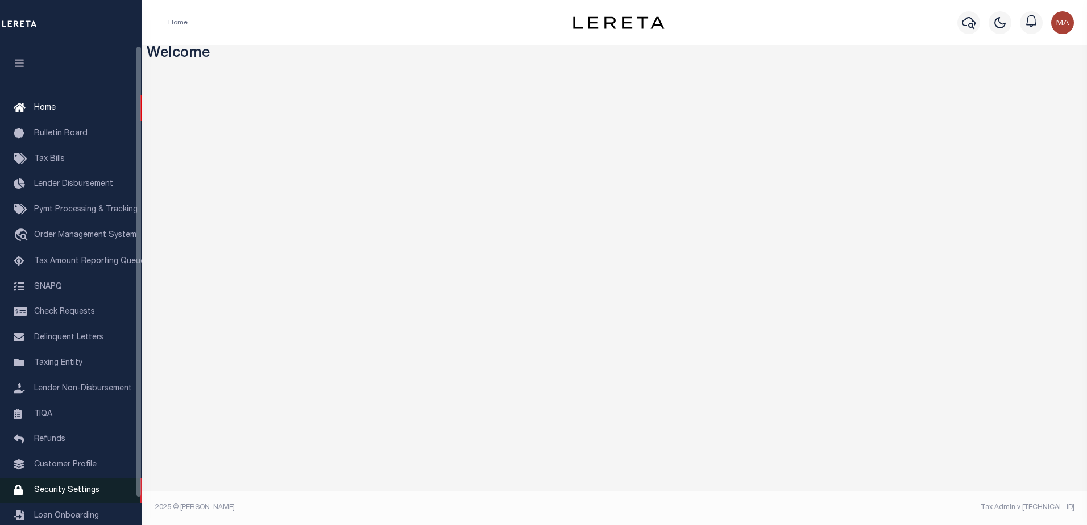
click at [59, 495] on span "Security Settings" at bounding box center [66, 491] width 65 height 8
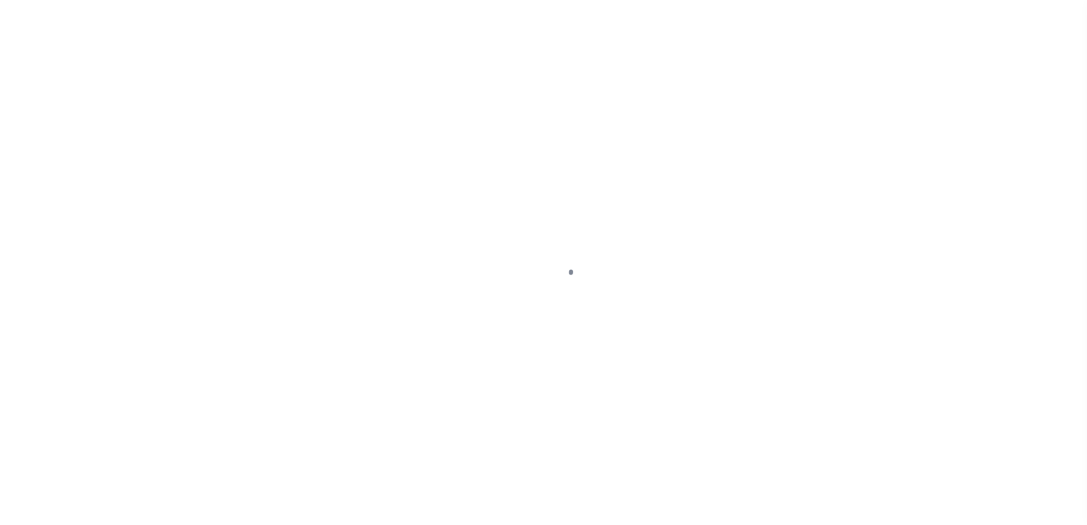
select select "100"
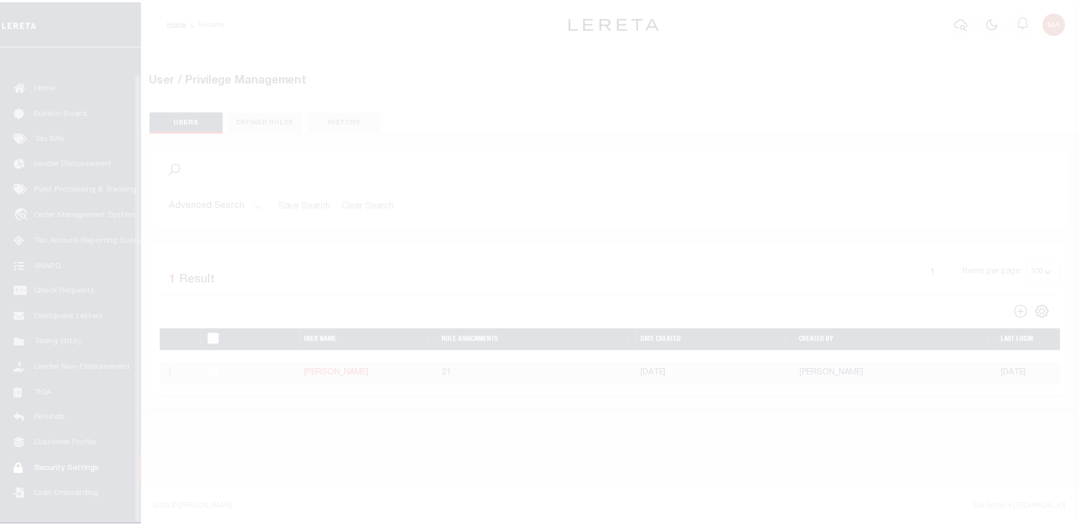
scroll to position [28, 0]
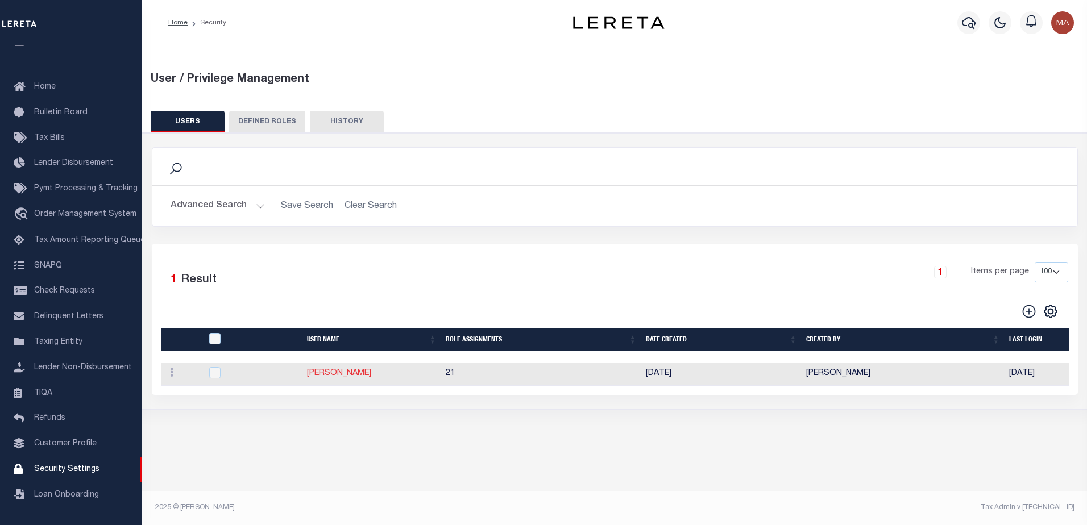
click at [323, 372] on link "[PERSON_NAME]" at bounding box center [339, 374] width 64 height 8
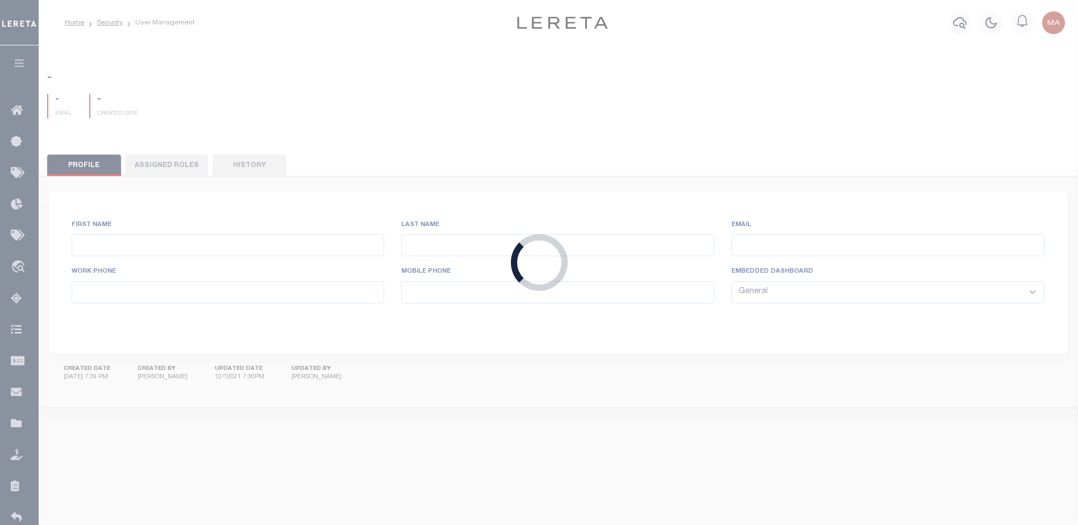
type input "Allen,"
type input "Mark"
type input "MAllen@lereta.net"
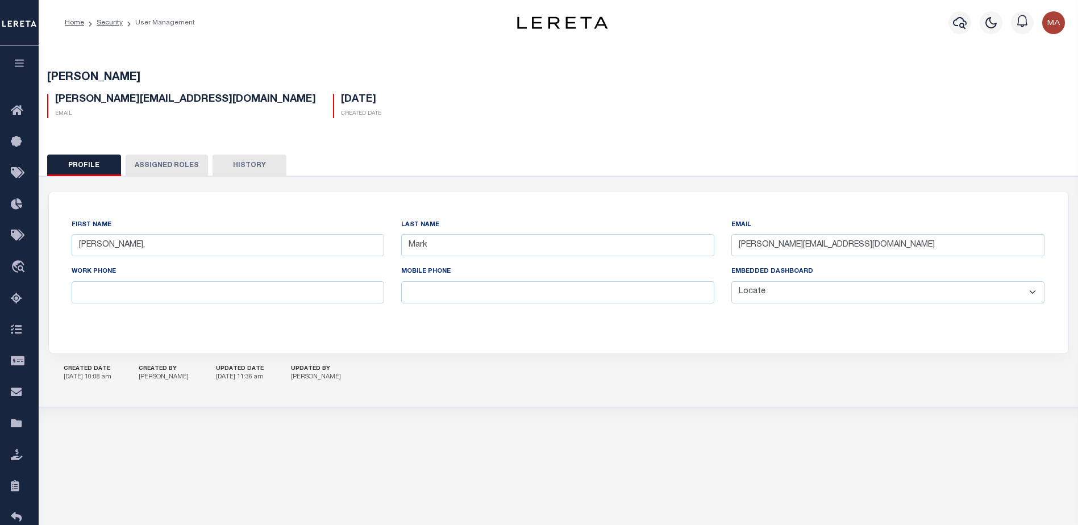
click at [800, 297] on select "General Locate Escrow Services AI Payment Verification Customer Service" at bounding box center [888, 292] width 313 height 22
select select "GEN"
click at [732, 282] on select "General Locate Escrow Services AI Payment Verification Customer Service" at bounding box center [888, 292] width 313 height 22
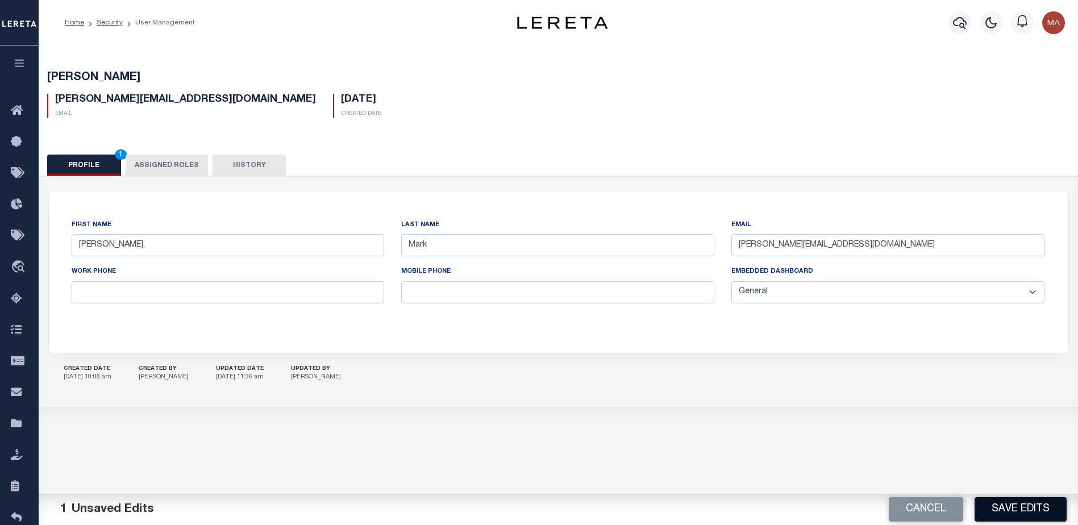
click at [1020, 512] on button "Save Edits" at bounding box center [1021, 509] width 92 height 24
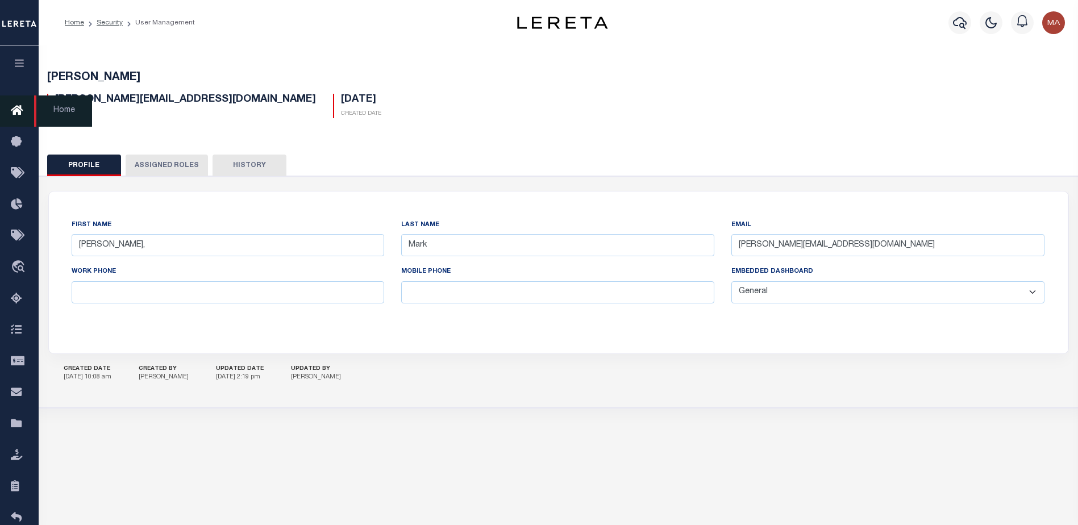
click at [18, 116] on icon at bounding box center [20, 111] width 18 height 14
click at [70, 110] on span "Home" at bounding box center [63, 111] width 58 height 31
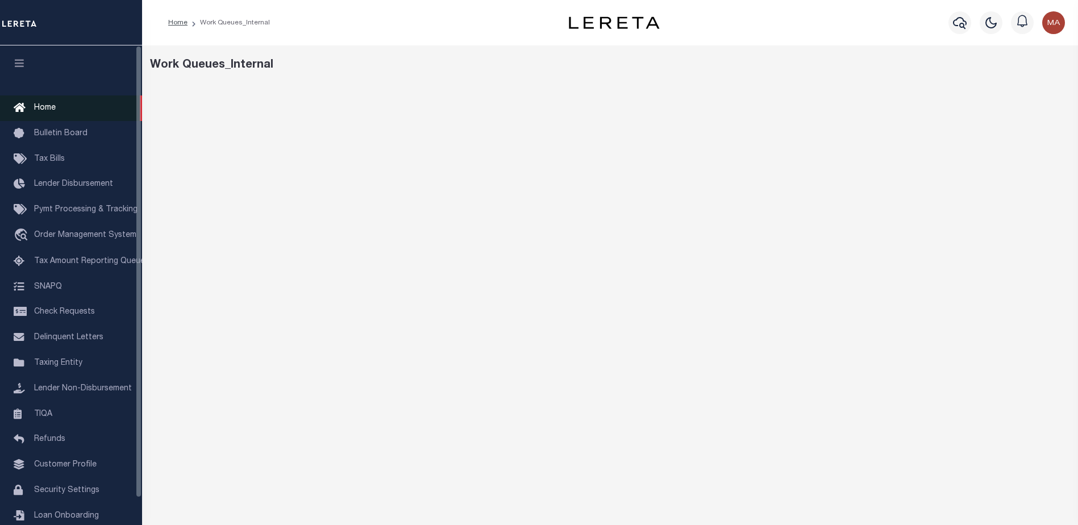
click at [43, 108] on span "Home" at bounding box center [45, 108] width 22 height 8
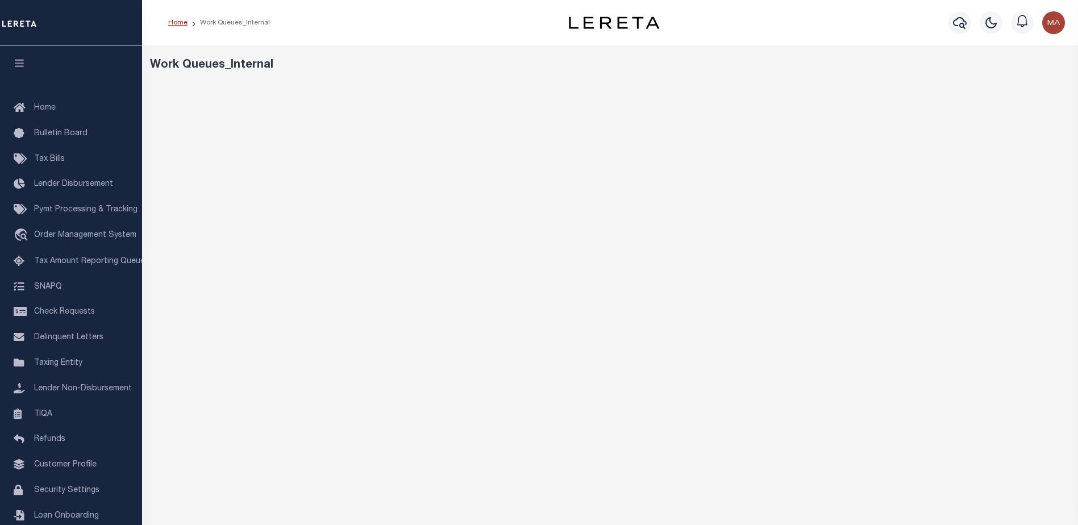
click at [180, 23] on link "Home" at bounding box center [177, 22] width 19 height 7
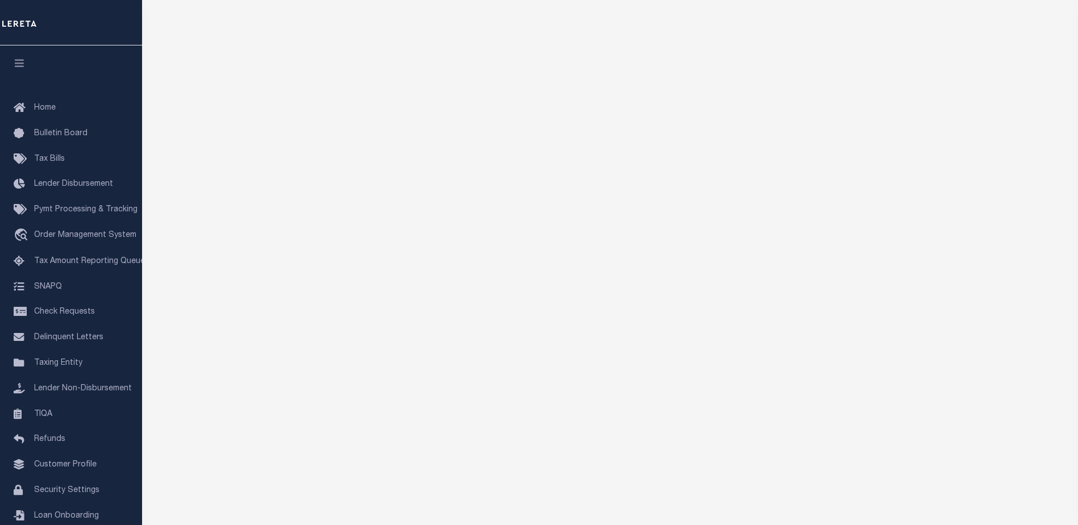
scroll to position [16, 0]
